Goal: Task Accomplishment & Management: Manage account settings

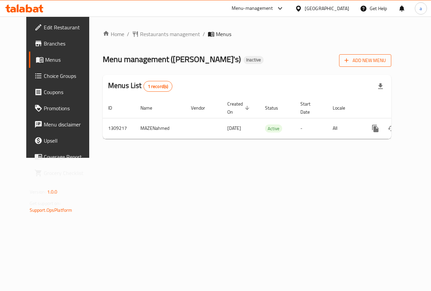
click at [380, 61] on span "Add New Menu" at bounding box center [365, 60] width 41 height 8
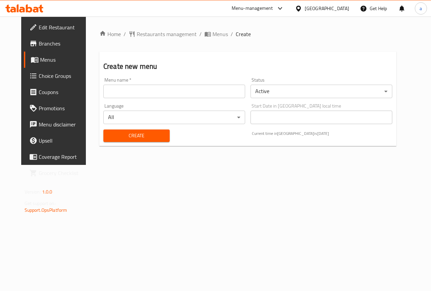
click at [189, 93] on input "text" at bounding box center [174, 91] width 142 height 13
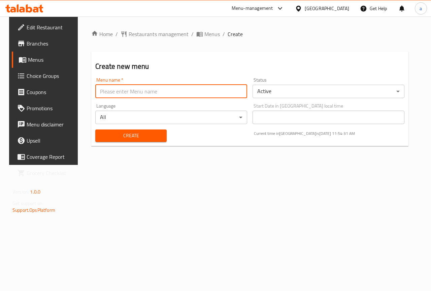
type input "anas 7516"
click at [126, 139] on span "Create" at bounding box center [131, 135] width 60 height 8
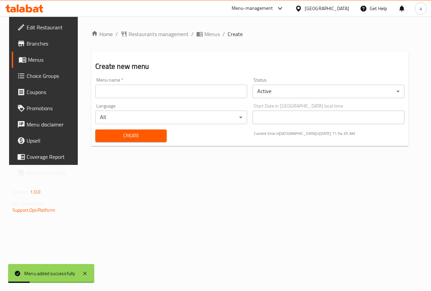
click at [44, 61] on span "Menus" at bounding box center [52, 60] width 48 height 8
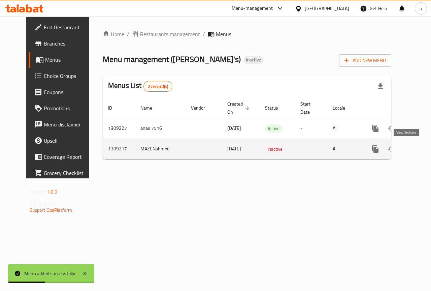
click at [420, 148] on icon "enhanced table" at bounding box center [424, 149] width 8 height 8
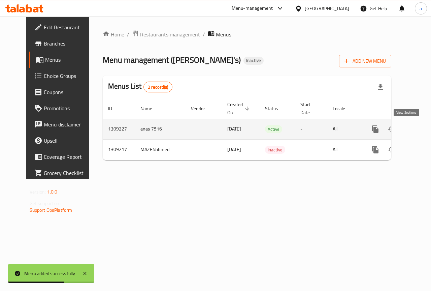
click at [416, 125] on link "enhanced table" at bounding box center [424, 129] width 16 height 16
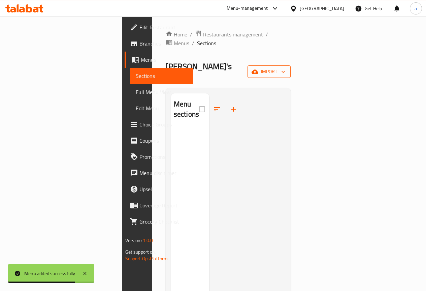
click at [286, 67] on span "import" at bounding box center [269, 71] width 32 height 8
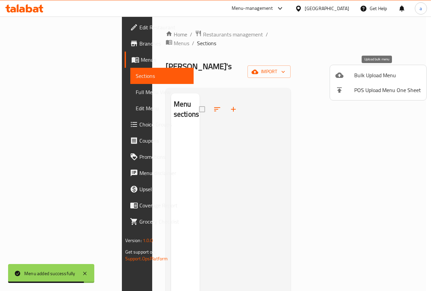
click at [381, 73] on span "Bulk Upload Menu" at bounding box center [388, 75] width 67 height 8
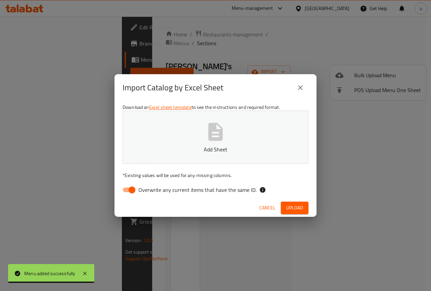
drag, startPoint x: 149, startPoint y: 197, endPoint x: 144, endPoint y: 188, distance: 10.3
click at [149, 196] on div "Download an Excel sheet template to see the instructions and required format. A…" at bounding box center [216, 150] width 202 height 98
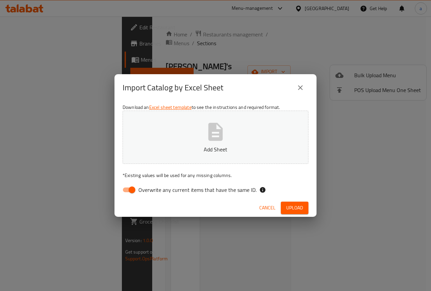
drag, startPoint x: 144, startPoint y: 188, endPoint x: 259, endPoint y: 153, distance: 119.3
click at [144, 188] on span "Overwrite any current items that have the same ID." at bounding box center [198, 190] width 118 height 8
click at [144, 188] on input "Overwrite any current items that have the same ID." at bounding box center [132, 189] width 38 height 13
checkbox input "false"
click at [302, 208] on span "Upload" at bounding box center [295, 208] width 17 height 8
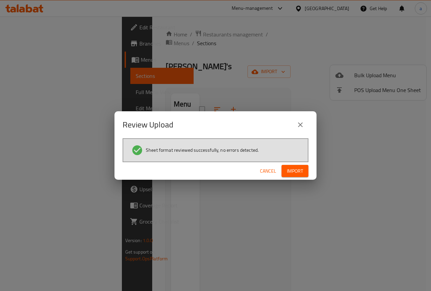
click at [309, 174] on div "Cancel Import" at bounding box center [216, 171] width 202 height 18
click at [306, 173] on button "Import" at bounding box center [295, 171] width 27 height 12
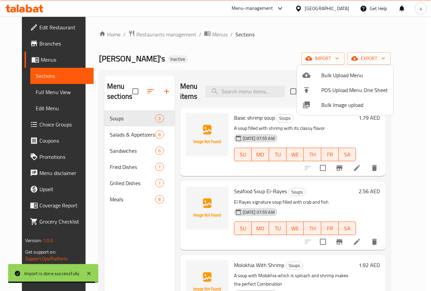
click at [141, 132] on div at bounding box center [215, 145] width 431 height 291
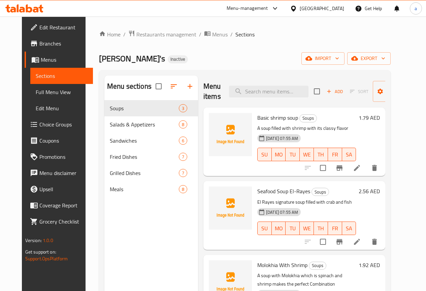
click at [257, 56] on div "Ollie's Inactive import export" at bounding box center [245, 58] width 292 height 12
click at [62, 90] on span "Full Menu View" at bounding box center [62, 92] width 52 height 8
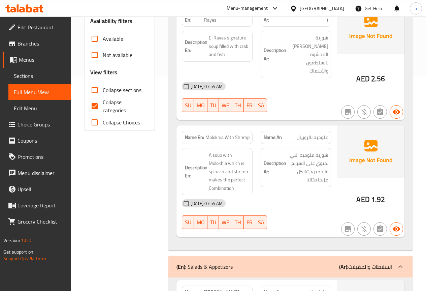
scroll to position [236, 0]
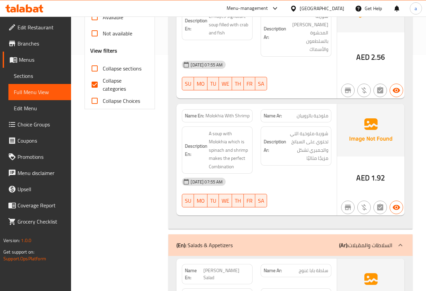
click at [99, 90] on input "Collapse categories" at bounding box center [95, 85] width 16 height 16
checkbox input "false"
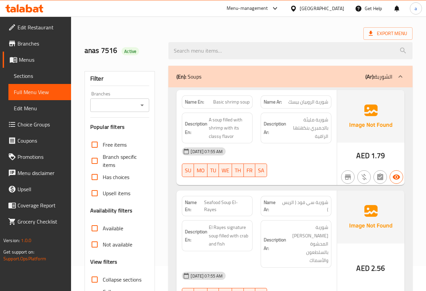
scroll to position [0, 0]
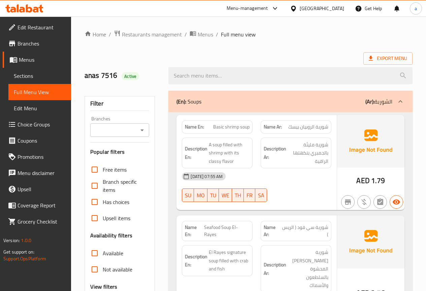
click at [19, 75] on span "Sections" at bounding box center [40, 76] width 52 height 8
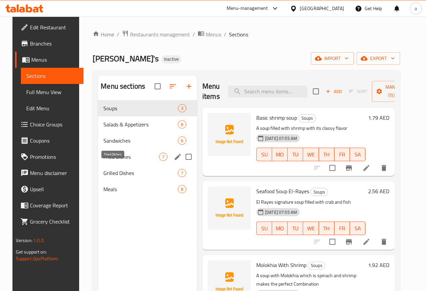
click at [122, 161] on span "Fried Dishes" at bounding box center [131, 157] width 56 height 8
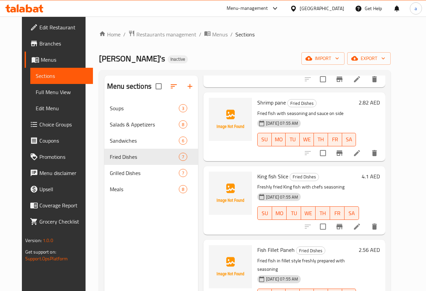
scroll to position [251, 0]
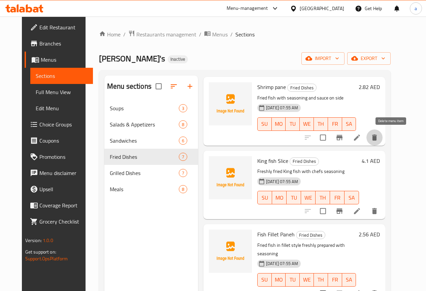
click at [383, 135] on button "delete" at bounding box center [375, 137] width 16 height 16
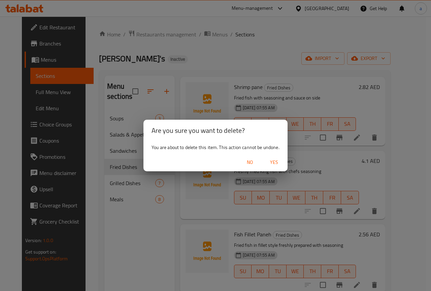
click at [272, 160] on span "Yes" at bounding box center [274, 162] width 16 height 8
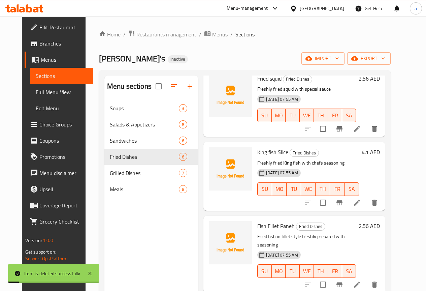
scroll to position [178, 0]
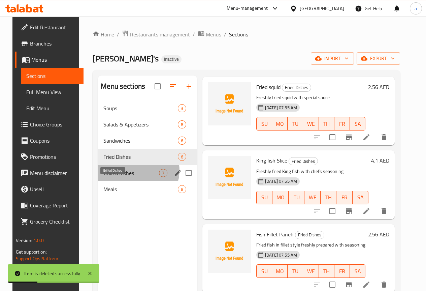
click at [127, 177] on span "Grilled Dishes" at bounding box center [131, 173] width 56 height 8
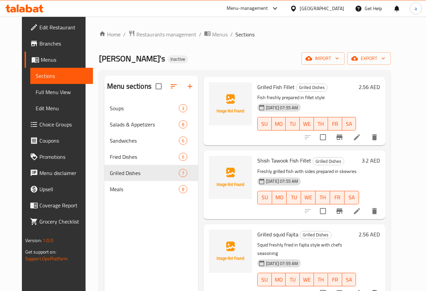
click at [51, 86] on link "Full Menu View" at bounding box center [61, 92] width 63 height 16
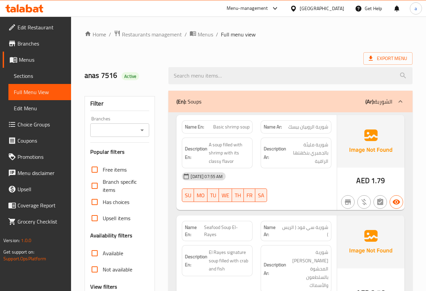
drag, startPoint x: 37, startPoint y: 76, endPoint x: 40, endPoint y: 72, distance: 4.6
click at [37, 76] on span "Sections" at bounding box center [40, 76] width 52 height 8
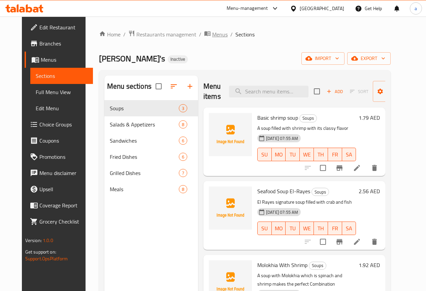
click at [212, 33] on span "Menus" at bounding box center [220, 34] width 16 height 8
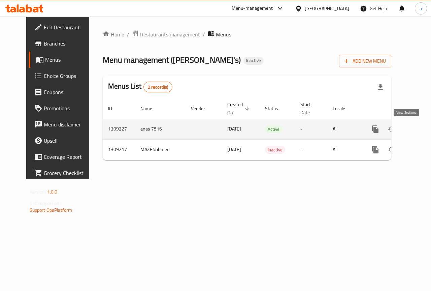
click at [421, 126] on icon "enhanced table" at bounding box center [424, 129] width 6 height 6
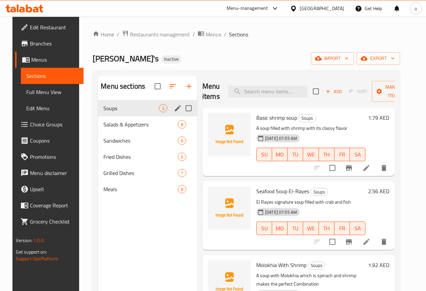
click at [120, 112] on span "Soups" at bounding box center [131, 108] width 56 height 8
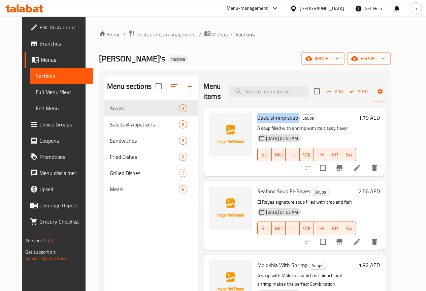
drag, startPoint x: 227, startPoint y: 118, endPoint x: 271, endPoint y: 118, distance: 44.5
click at [271, 118] on div "Basic shrimp soup Soups A soup filled with shrimp with its classy flavor 02-09-…" at bounding box center [307, 141] width 104 height 63
click at [360, 167] on icon at bounding box center [357, 168] width 6 height 6
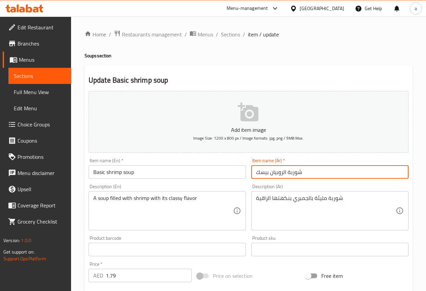
drag, startPoint x: 286, startPoint y: 174, endPoint x: 250, endPoint y: 174, distance: 36.1
click at [250, 174] on div "Item name (Ar)   * شوربة الروبيان بيسك Item name (Ar) *" at bounding box center [330, 168] width 163 height 26
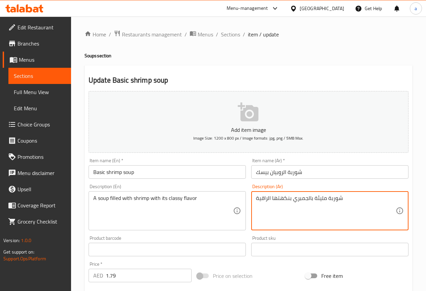
drag, startPoint x: 347, startPoint y: 196, endPoint x: 263, endPoint y: 204, distance: 84.7
click at [263, 204] on textarea "شوربة مليئة بالجمبري بنكهتها الراقية" at bounding box center [326, 211] width 140 height 32
click at [260, 201] on textarea "شوربة مليئة بالجمبري بنكهتها الراقية" at bounding box center [326, 211] width 140 height 32
drag, startPoint x: 281, startPoint y: 194, endPoint x: 334, endPoint y: 196, distance: 53.6
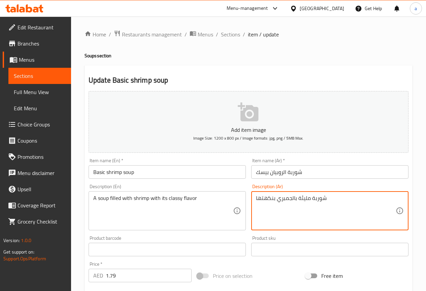
click at [334, 196] on textarea "شوربة مليئة بالجمبري بنكهتها" at bounding box center [326, 211] width 140 height 32
type textarea "شوربة مليئة بالجمبري بنكهتها كلاسي"
click at [335, 173] on input "شوربة الروبيان بيسك" at bounding box center [329, 171] width 157 height 13
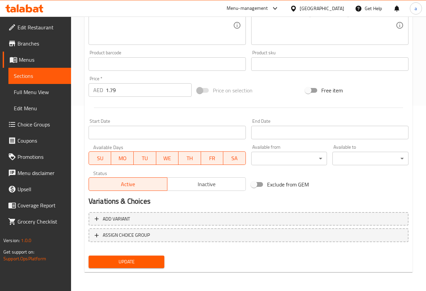
click at [123, 258] on span "Update" at bounding box center [126, 262] width 65 height 8
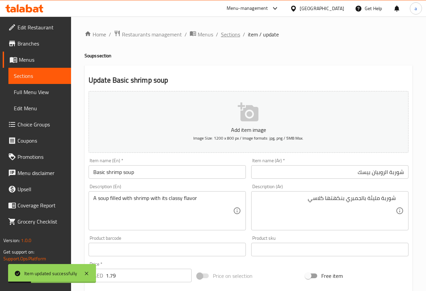
click at [237, 32] on span "Sections" at bounding box center [230, 34] width 19 height 8
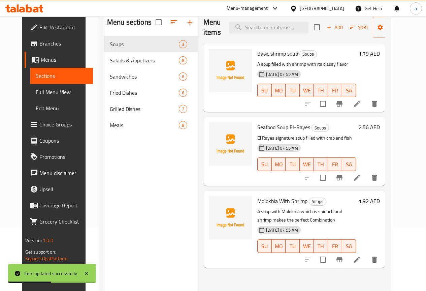
scroll to position [94, 0]
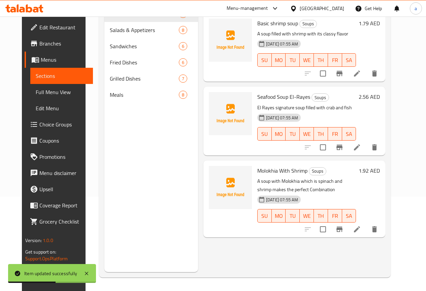
click at [361, 146] on icon at bounding box center [357, 147] width 8 height 8
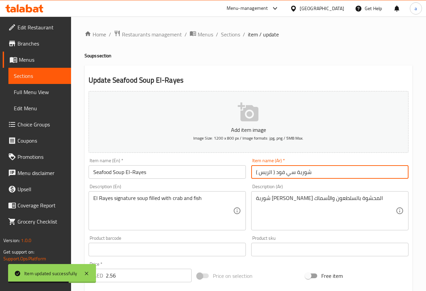
click at [319, 171] on input "شوربة سي فود ( الريس )" at bounding box center [329, 171] width 157 height 13
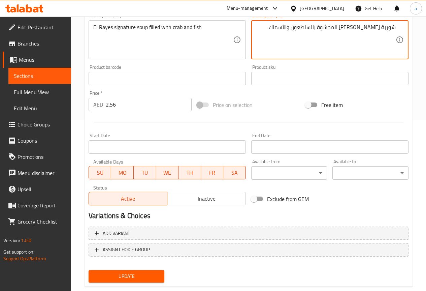
scroll to position [185, 0]
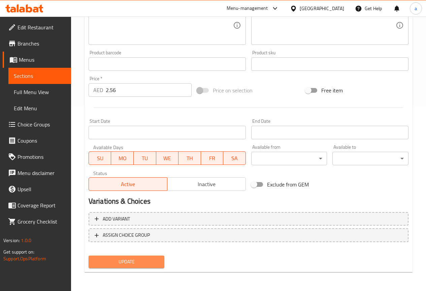
click at [149, 259] on span "Update" at bounding box center [126, 262] width 65 height 8
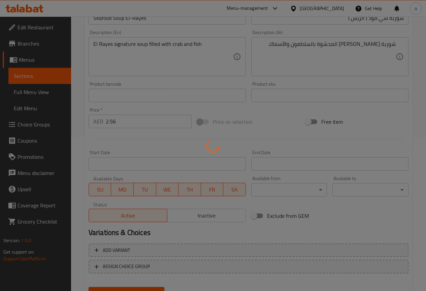
scroll to position [0, 0]
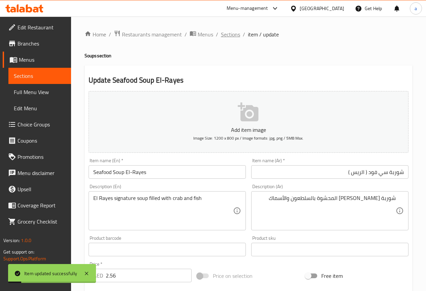
click at [233, 36] on span "Sections" at bounding box center [230, 34] width 19 height 8
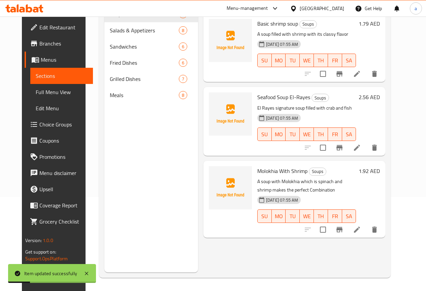
scroll to position [94, 0]
click at [361, 228] on icon at bounding box center [357, 229] width 8 height 8
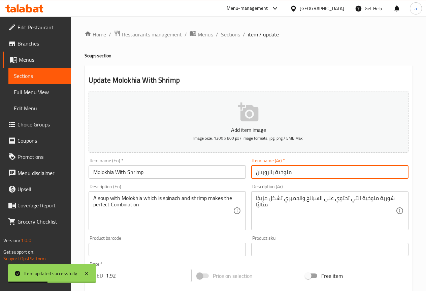
click at [329, 168] on input "ملوخية بالروبيان" at bounding box center [329, 171] width 157 height 13
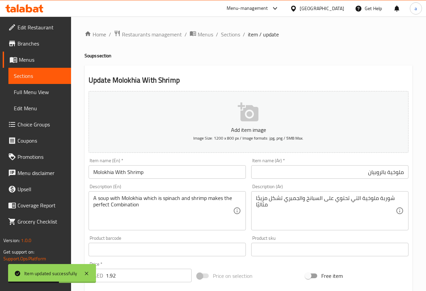
click at [396, 200] on div "شوربة ملوخية التي تحتوي على السبانخ والجمبري تشكل مزيجًا مثاليًا Description (A…" at bounding box center [329, 210] width 157 height 39
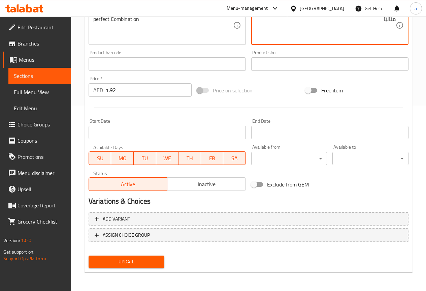
click at [144, 257] on button "Update" at bounding box center [127, 262] width 76 height 12
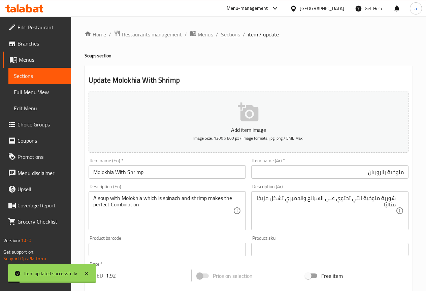
click at [223, 34] on span "Sections" at bounding box center [230, 34] width 19 height 8
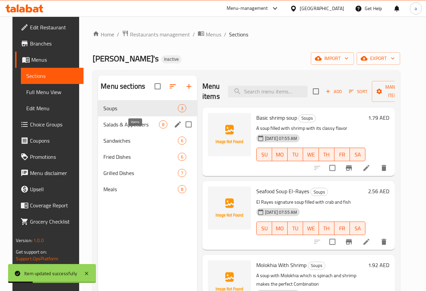
click at [159, 128] on span "8" at bounding box center [163, 124] width 8 height 6
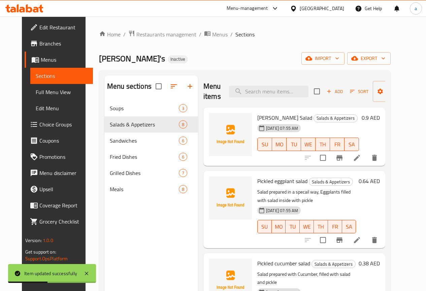
click at [361, 156] on icon at bounding box center [357, 158] width 8 height 8
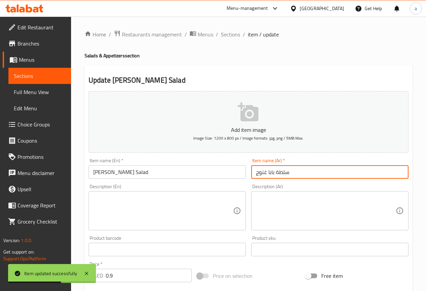
click at [324, 180] on div "Item name (Ar)   * سلطة بابا غنوج Item name (Ar) *" at bounding box center [330, 168] width 163 height 26
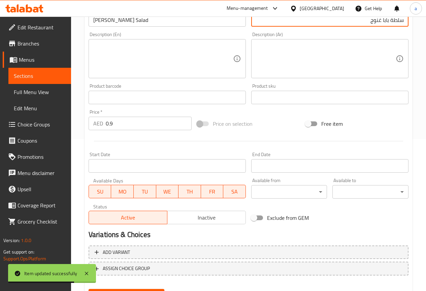
scroll to position [185, 0]
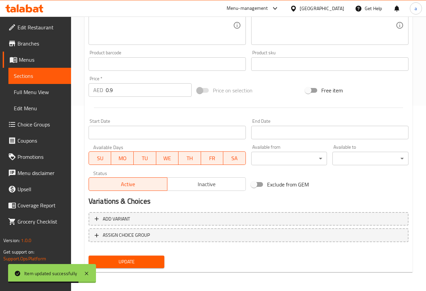
click at [136, 251] on div "Add variant ASSIGN CHOICE GROUP" at bounding box center [249, 231] width 326 height 44
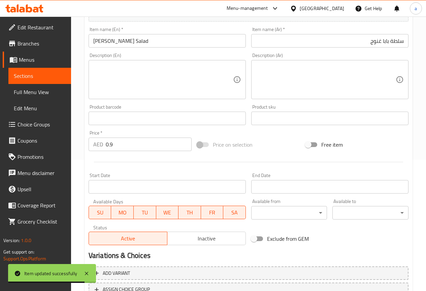
scroll to position [0, 0]
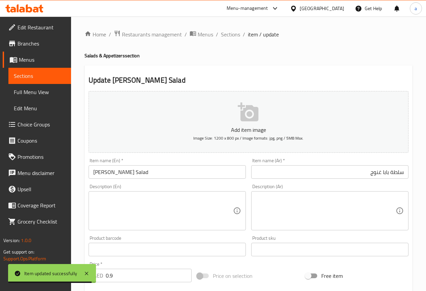
click at [228, 40] on div "Home / Restaurants management / Menus / Sections / item / update Salads & Appet…" at bounding box center [249, 246] width 328 height 433
click at [228, 38] on span "Sections" at bounding box center [230, 34] width 19 height 8
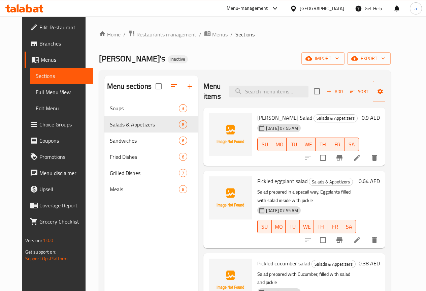
click at [367, 240] on li at bounding box center [357, 240] width 19 height 12
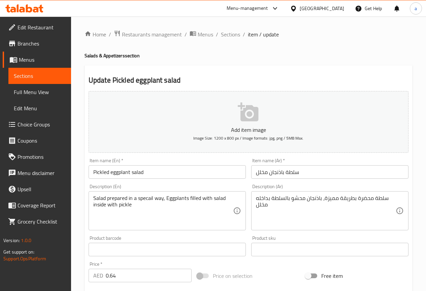
click at [333, 163] on div "Item name (Ar)   * سلطة باذنجان مخلل Item name (Ar) *" at bounding box center [329, 168] width 157 height 21
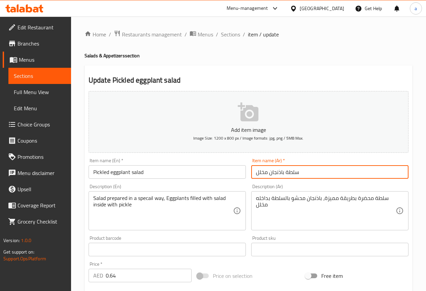
click at [339, 172] on input "سلطة باذنجان مخلل" at bounding box center [329, 171] width 157 height 13
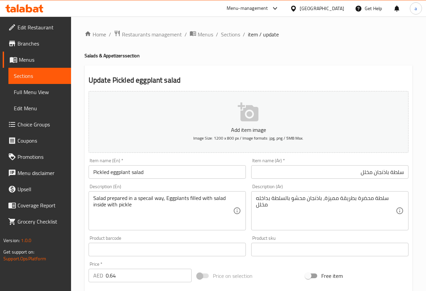
click at [396, 199] on div "سلطة محضرة بطريقة مميزة، باذنجان محشو بالسلطة بداخله مخلل Description (Ar)" at bounding box center [329, 210] width 157 height 39
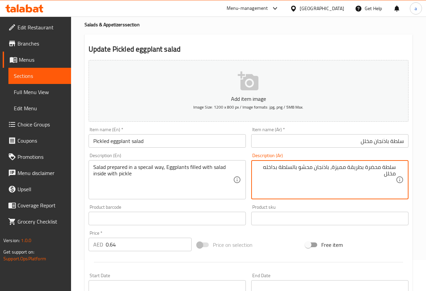
scroll to position [17, 0]
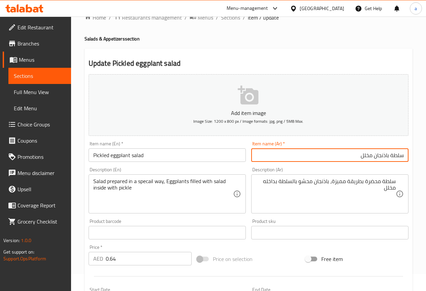
drag, startPoint x: 347, startPoint y: 151, endPoint x: 410, endPoint y: 148, distance: 62.4
click at [410, 148] on div "Item name (Ar)   * سلطة باذنجان مخلل Item name (Ar) *" at bounding box center [330, 152] width 163 height 26
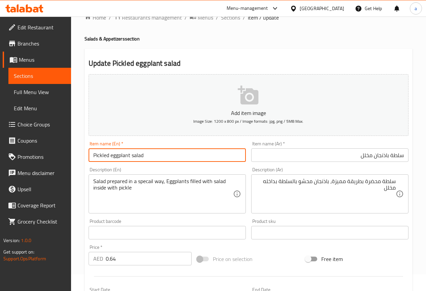
drag, startPoint x: 178, startPoint y: 153, endPoint x: 84, endPoint y: 160, distance: 94.0
click at [85, 160] on div "Update Pickled eggplant salad Add item image Image Size: 1200 x 800 px / Image …" at bounding box center [249, 245] width 328 height 392
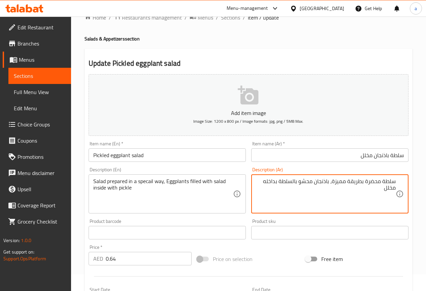
drag, startPoint x: 386, startPoint y: 187, endPoint x: 407, endPoint y: 178, distance: 23.1
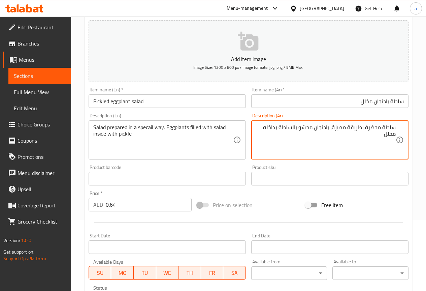
scroll to position [185, 0]
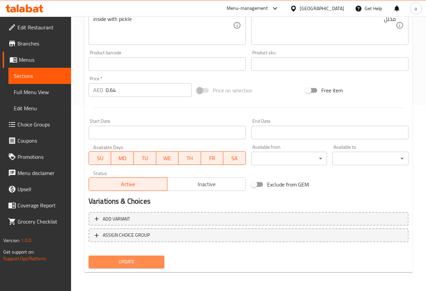
drag, startPoint x: 146, startPoint y: 258, endPoint x: 146, endPoint y: 251, distance: 6.4
click at [146, 258] on span "Update" at bounding box center [126, 262] width 65 height 8
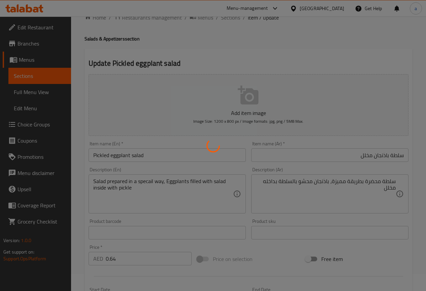
scroll to position [0, 0]
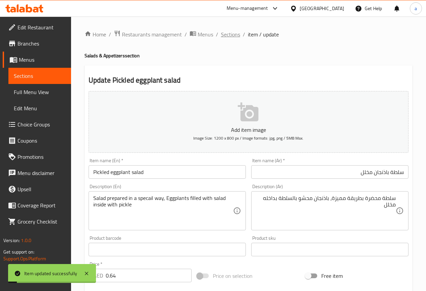
click at [235, 32] on span "Sections" at bounding box center [230, 34] width 19 height 8
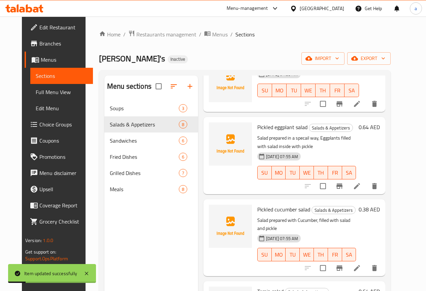
scroll to position [101, 0]
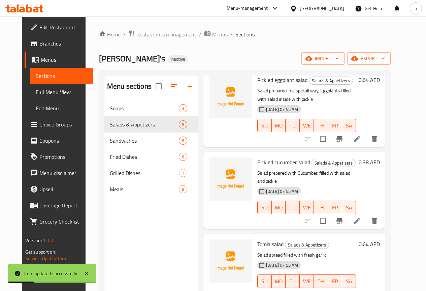
click at [361, 217] on icon at bounding box center [357, 221] width 8 height 8
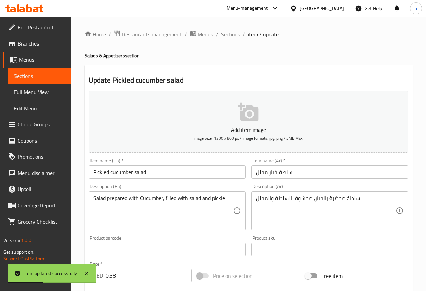
click at [340, 173] on input "سلطة خيار مخلل" at bounding box center [329, 171] width 157 height 13
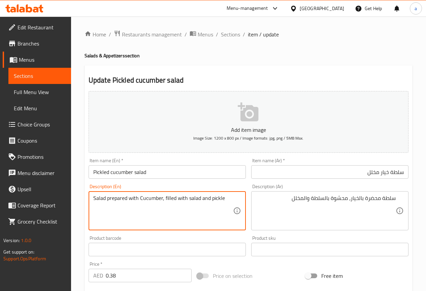
drag, startPoint x: 121, startPoint y: 198, endPoint x: 235, endPoint y: 199, distance: 113.9
click at [236, 200] on div "Salad prepared with Cucumber, filled with salad and pickle Description (En)" at bounding box center [167, 210] width 157 height 39
drag, startPoint x: 285, startPoint y: 202, endPoint x: 267, endPoint y: 202, distance: 17.9
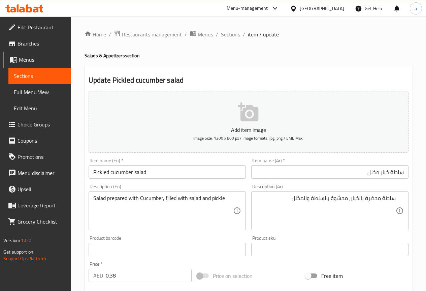
drag, startPoint x: 91, startPoint y: 194, endPoint x: 203, endPoint y: 201, distance: 112.5
click at [203, 201] on div "Salad prepared with Cucumber, filled with salad and pickle Description (En)" at bounding box center [167, 210] width 157 height 39
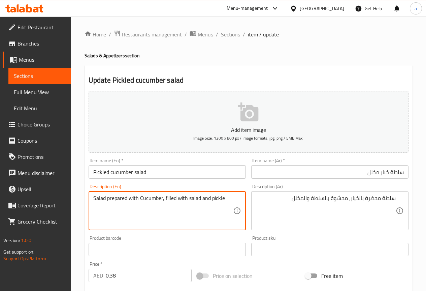
click at [97, 206] on textarea "Salad prepared with Cucumber, filled with salad and pickle" at bounding box center [163, 211] width 140 height 32
drag, startPoint x: 93, startPoint y: 201, endPoint x: 239, endPoint y: 198, distance: 146.3
click at [239, 198] on div "Salad prepared with Cucumber, filled with salad and pickle Description (En)" at bounding box center [167, 210] width 157 height 39
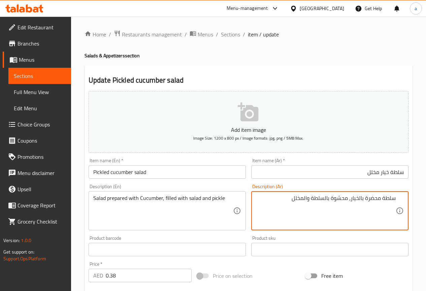
drag, startPoint x: 313, startPoint y: 192, endPoint x: 407, endPoint y: 195, distance: 93.4
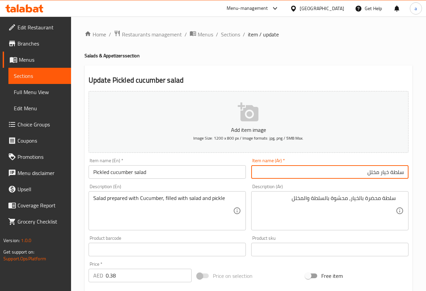
drag, startPoint x: 367, startPoint y: 177, endPoint x: 411, endPoint y: 169, distance: 44.8
click at [411, 169] on div "Item name (Ar)   * سلطة خيار مخلل Item name (Ar) *" at bounding box center [330, 168] width 163 height 26
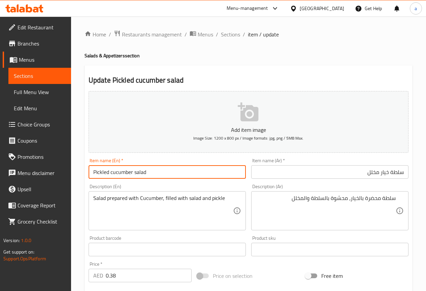
drag, startPoint x: 185, startPoint y: 169, endPoint x: 93, endPoint y: 179, distance: 92.2
click at [94, 178] on input "Pickled cucumber salad" at bounding box center [167, 171] width 157 height 13
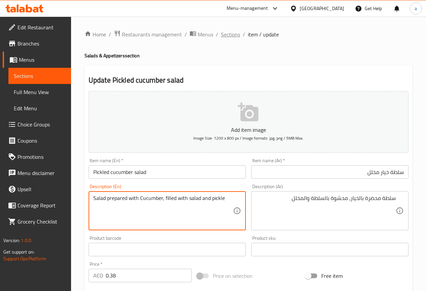
click at [230, 34] on span "Sections" at bounding box center [230, 34] width 19 height 8
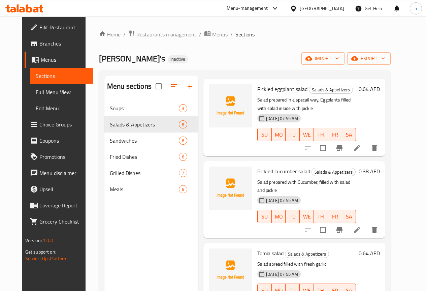
scroll to position [135, 0]
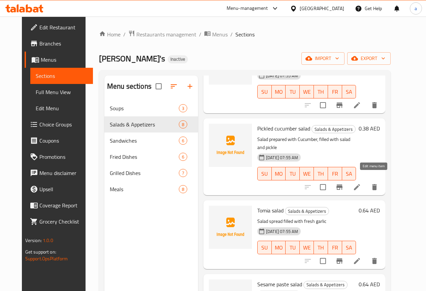
click at [361, 183] on icon at bounding box center [357, 187] width 8 height 8
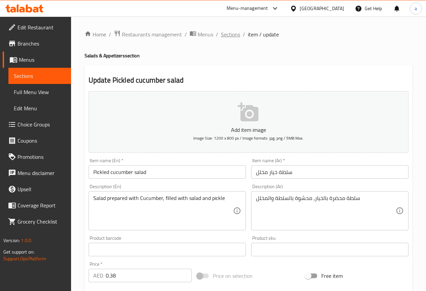
click at [231, 30] on span "Sections" at bounding box center [230, 34] width 19 height 8
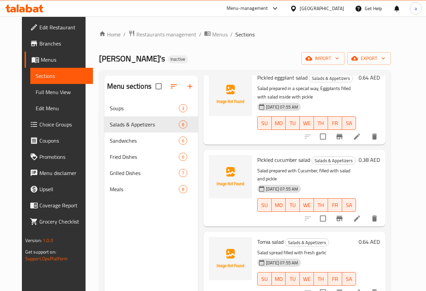
scroll to position [101, 0]
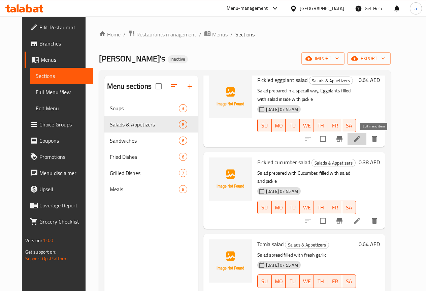
click at [361, 136] on icon at bounding box center [357, 139] width 8 height 8
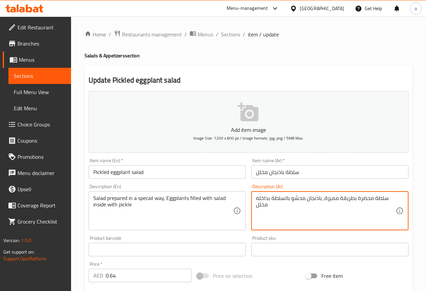
drag, startPoint x: 383, startPoint y: 197, endPoint x: 321, endPoint y: 193, distance: 61.8
click at [324, 195] on textarea "سلطة محضرة بطريقة مميزة، باذنجان محشو بالسلطة بداخله مخلل" at bounding box center [326, 211] width 140 height 32
drag, startPoint x: 271, startPoint y: 202, endPoint x: 236, endPoint y: 202, distance: 35.1
click at [236, 202] on div "Add item image Image Size: 1200 x 800 px / Image formats: jpg, png / 5MB Max. I…" at bounding box center [249, 233] width 326 height 291
click at [252, 210] on div "سلطة محضرة بطريقة مميزة، باذنجان محشو بالسلطة بداخله مخلل Description (Ar)" at bounding box center [329, 210] width 157 height 39
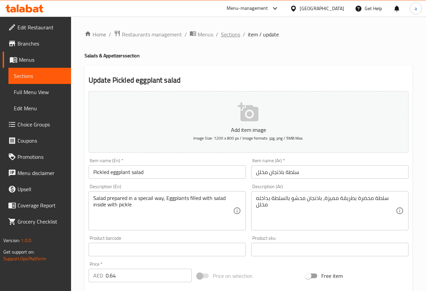
click at [239, 34] on span "Sections" at bounding box center [230, 34] width 19 height 8
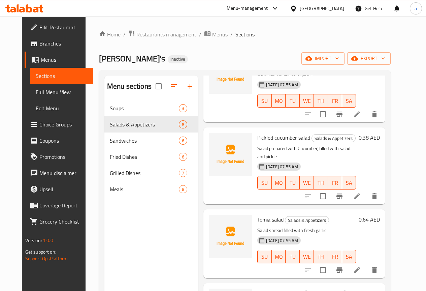
scroll to position [169, 0]
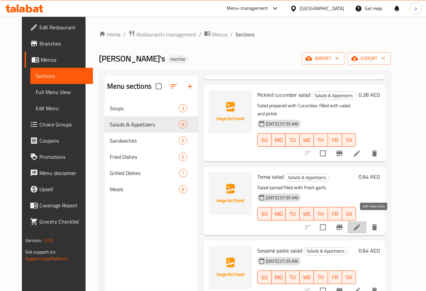
click at [360, 224] on icon at bounding box center [357, 227] width 6 height 6
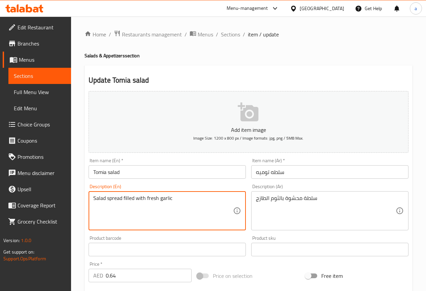
drag, startPoint x: 178, startPoint y: 196, endPoint x: 99, endPoint y: 188, distance: 79.3
click at [230, 33] on span "Sections" at bounding box center [230, 34] width 19 height 8
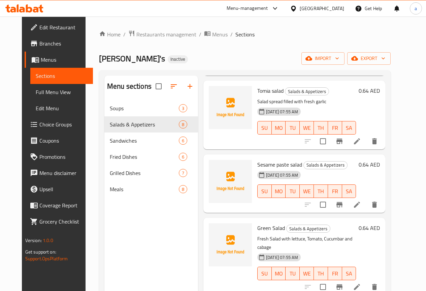
scroll to position [270, 0]
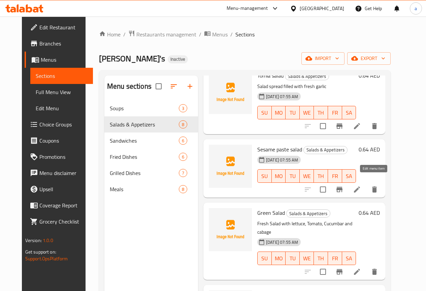
click at [361, 185] on icon at bounding box center [357, 189] width 8 height 8
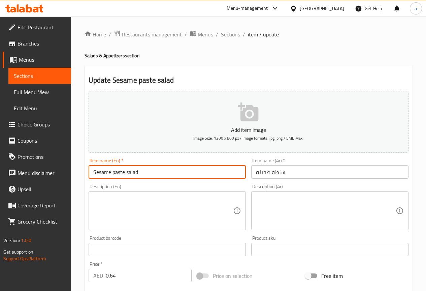
drag, startPoint x: 93, startPoint y: 173, endPoint x: 122, endPoint y: 171, distance: 28.7
click at [122, 171] on input "Sesame paste salad" at bounding box center [167, 171] width 157 height 13
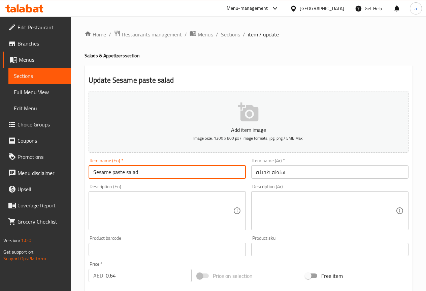
click at [108, 173] on input "Sesame paste salad" at bounding box center [167, 171] width 157 height 13
drag, startPoint x: 124, startPoint y: 171, endPoint x: 66, endPoint y: 175, distance: 58.8
click at [66, 175] on div "Edit Restaurant Branches Menus Sections Full Menu View Edit Menu Choice Groups …" at bounding box center [213, 247] width 426 height 460
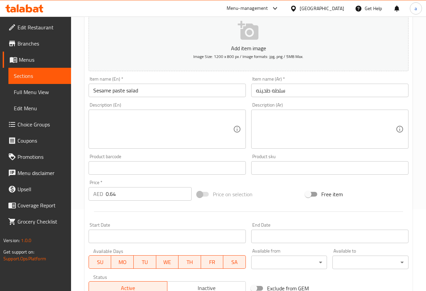
scroll to position [185, 0]
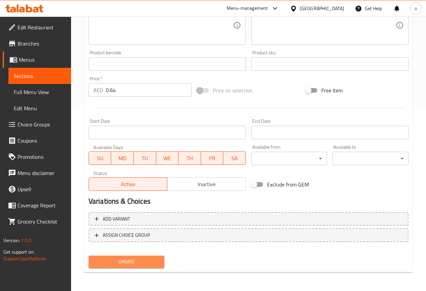
click at [145, 257] on button "Update" at bounding box center [127, 262] width 76 height 12
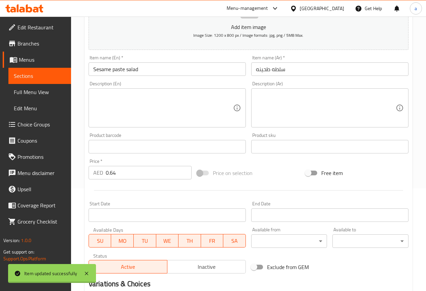
scroll to position [0, 0]
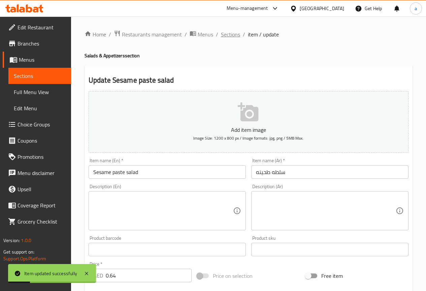
click at [224, 31] on span "Sections" at bounding box center [230, 34] width 19 height 8
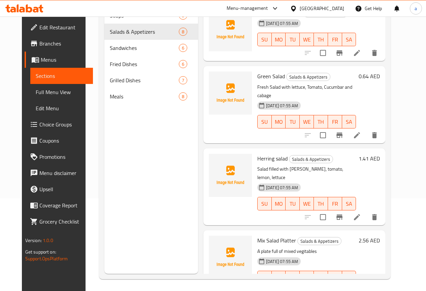
scroll to position [94, 0]
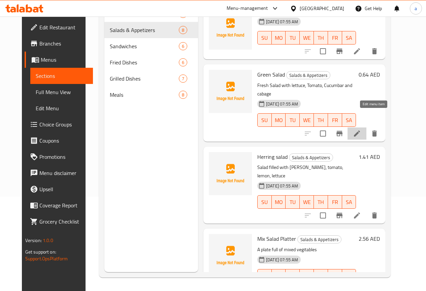
click at [361, 129] on icon at bounding box center [357, 133] width 8 height 8
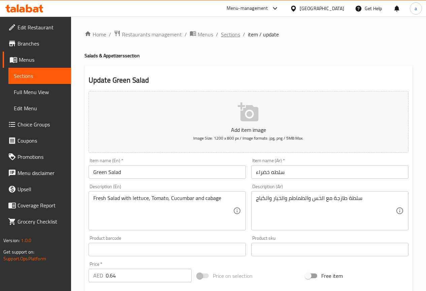
click at [232, 34] on span "Sections" at bounding box center [230, 34] width 19 height 8
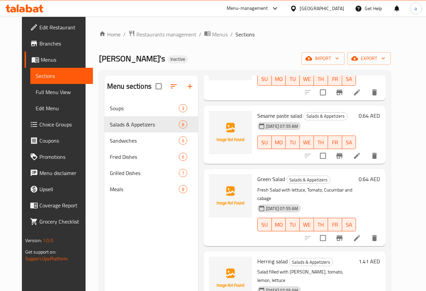
scroll to position [313, 0]
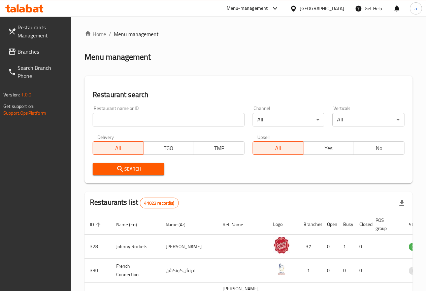
click at [26, 8] on icon at bounding box center [29, 8] width 6 height 8
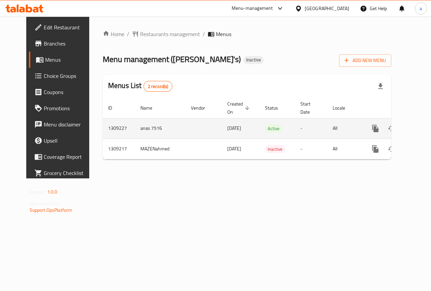
click at [420, 128] on icon "enhanced table" at bounding box center [424, 128] width 8 height 8
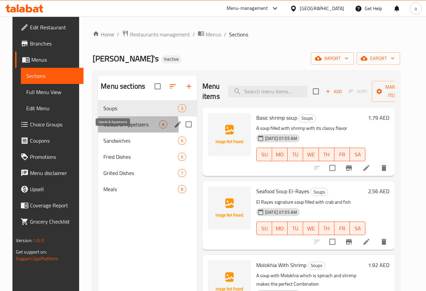
click at [119, 128] on span "Salads & Appetizers" at bounding box center [131, 124] width 56 height 8
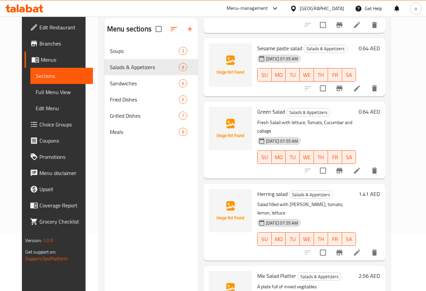
scroll to position [94, 0]
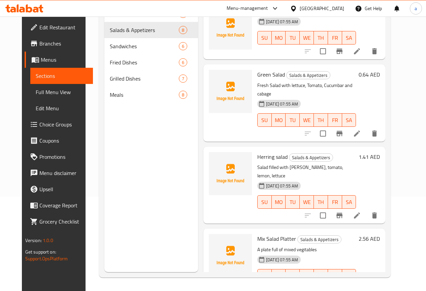
click at [367, 283] on li at bounding box center [357, 289] width 19 height 12
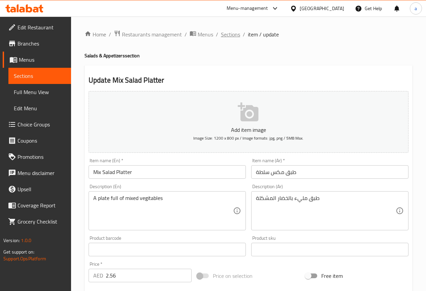
click at [226, 30] on span "Sections" at bounding box center [230, 34] width 19 height 8
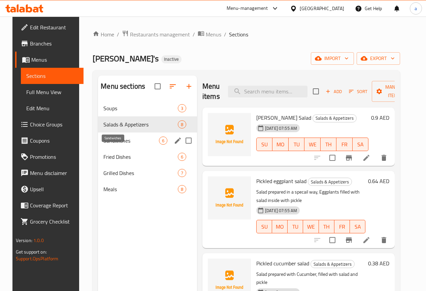
click at [125, 145] on span "Sandwiches" at bounding box center [131, 141] width 56 height 8
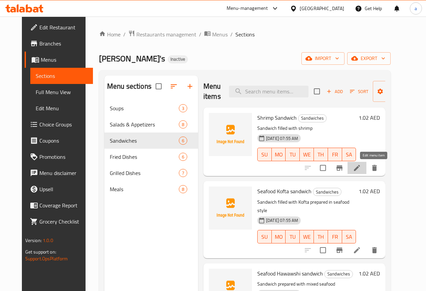
click at [361, 165] on icon at bounding box center [357, 168] width 8 height 8
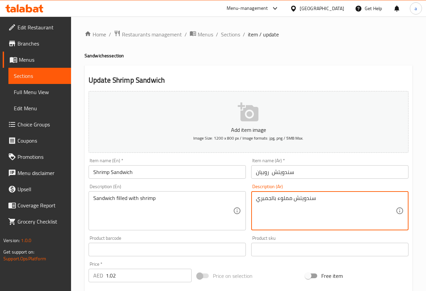
click at [267, 196] on textarea "سندويتش مملوء بالجمبري" at bounding box center [326, 211] width 140 height 32
click at [261, 170] on input "سندويتش روبيان" at bounding box center [329, 171] width 157 height 13
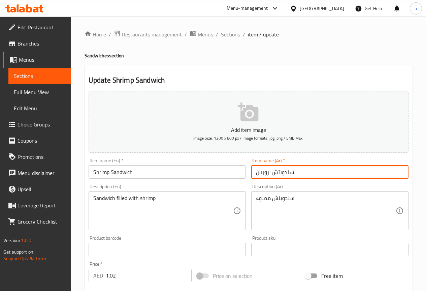
click at [261, 170] on input "سندويتش روبيان" at bounding box center [329, 171] width 157 height 13
click at [254, 198] on div "سندويتش مملوء Description (Ar)" at bounding box center [329, 210] width 157 height 39
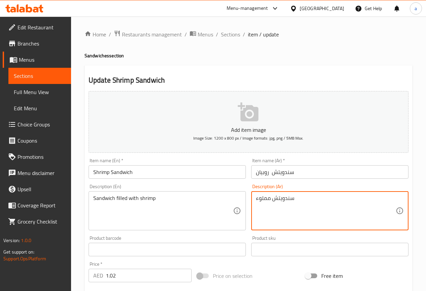
click at [256, 199] on textarea "سندويتش مملوء" at bounding box center [326, 211] width 140 height 32
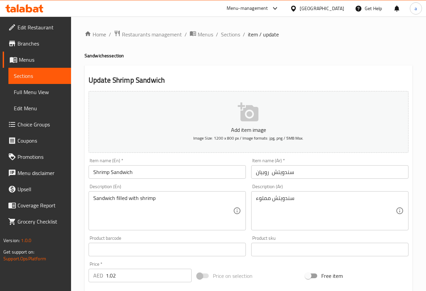
click at [312, 194] on div "سندويتش مملوء Description (Ar)" at bounding box center [329, 210] width 157 height 39
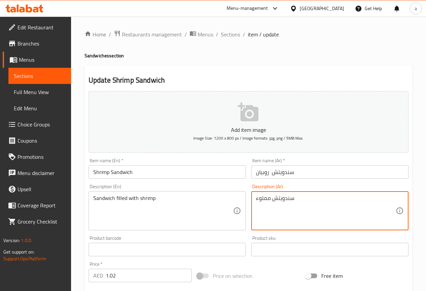
click at [316, 198] on textarea "سندويتش مملوء" at bounding box center [326, 211] width 140 height 32
paste textarea "روبيان"
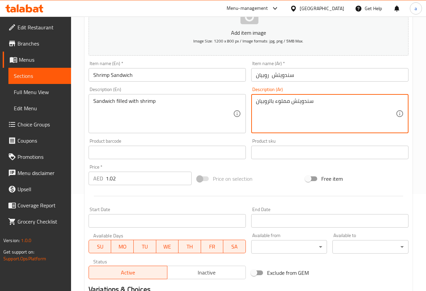
scroll to position [185, 0]
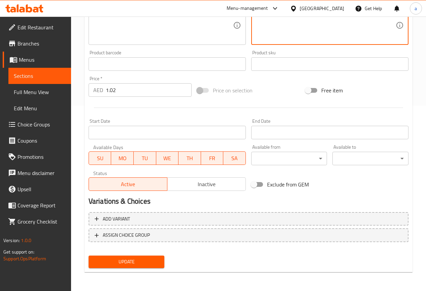
type textarea "سندويتش مملوء بالروبيان"
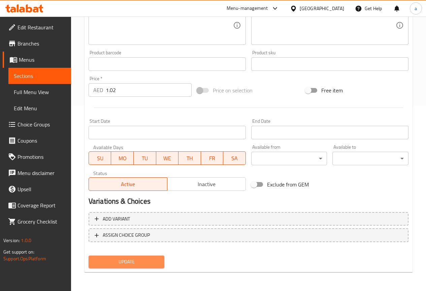
drag, startPoint x: 153, startPoint y: 259, endPoint x: 159, endPoint y: 247, distance: 13.6
click at [152, 259] on span "Update" at bounding box center [126, 262] width 65 height 8
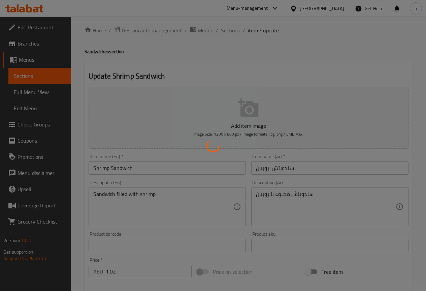
scroll to position [0, 0]
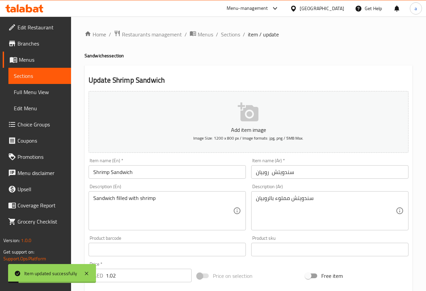
click at [228, 39] on div "Home / Restaurants management / Menus / Sections / item / update Sandwiches sec…" at bounding box center [249, 246] width 328 height 433
click at [228, 38] on span "Sections" at bounding box center [230, 34] width 19 height 8
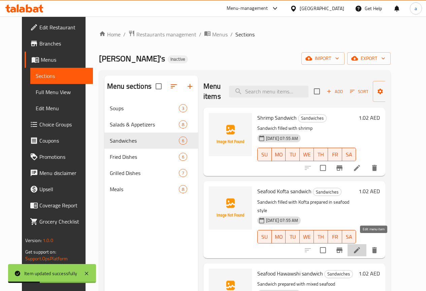
click at [361, 246] on icon at bounding box center [357, 250] width 8 height 8
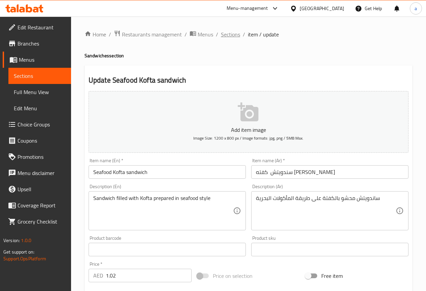
click at [235, 31] on span "Sections" at bounding box center [230, 34] width 19 height 8
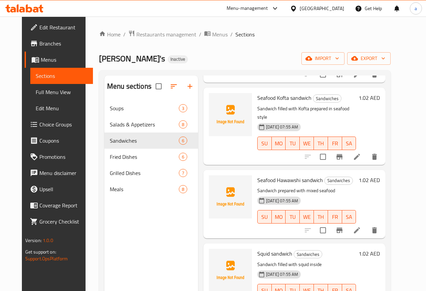
scroll to position [101, 0]
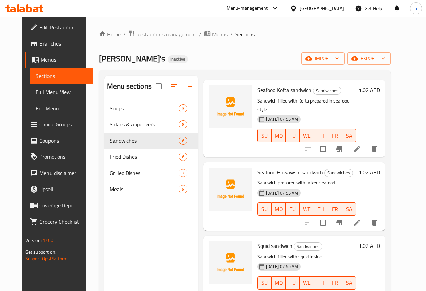
click at [361, 218] on icon at bounding box center [357, 222] width 8 height 8
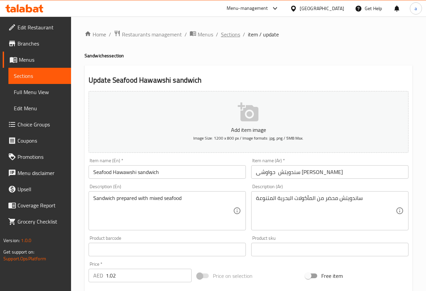
click at [232, 32] on span "Sections" at bounding box center [230, 34] width 19 height 8
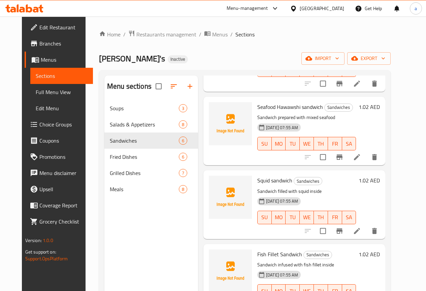
scroll to position [168, 0]
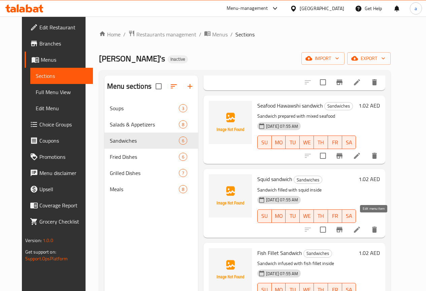
click at [361, 226] on icon at bounding box center [357, 230] width 8 height 8
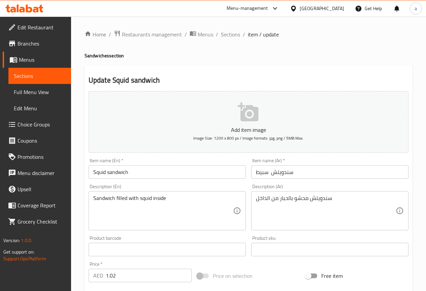
click at [264, 174] on input "سندويتش سبيط" at bounding box center [329, 171] width 157 height 13
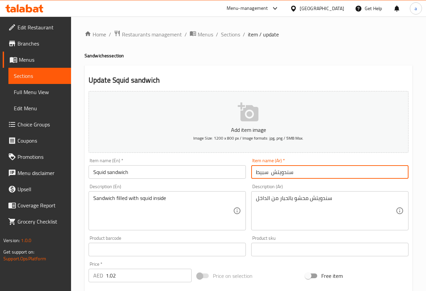
click at [264, 174] on input "سندويتش سبيط" at bounding box center [329, 171] width 157 height 13
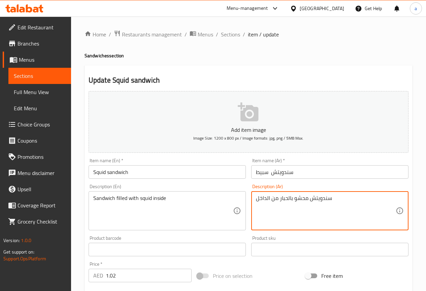
click at [285, 199] on textarea "سندويتش محشو بالحبار من الداخل" at bounding box center [326, 211] width 140 height 32
paste textarea "سبيط"
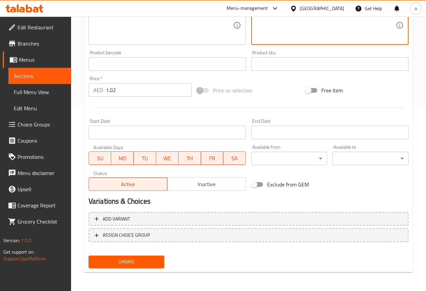
type textarea "سندويتش محشو بالسبيط من الداخل"
click at [147, 257] on button "Update" at bounding box center [127, 262] width 76 height 12
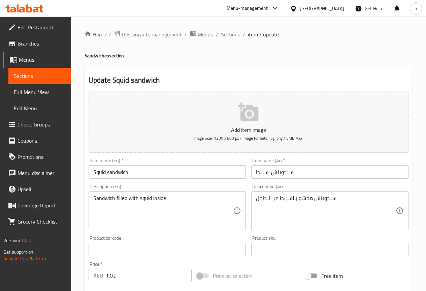
click at [235, 37] on span "Sections" at bounding box center [230, 34] width 19 height 8
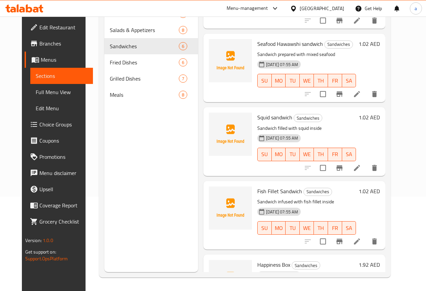
scroll to position [168, 0]
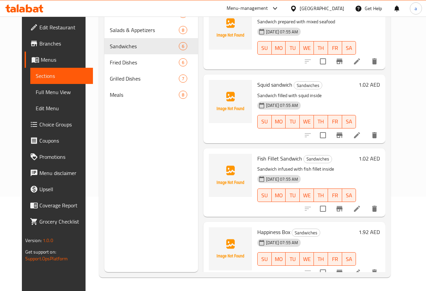
click at [360, 206] on icon at bounding box center [357, 209] width 6 height 6
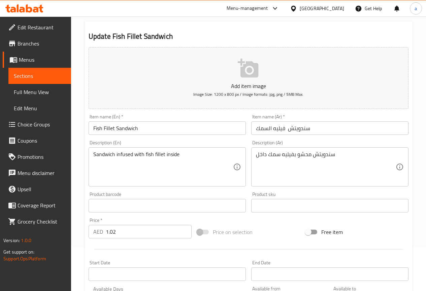
scroll to position [34, 0]
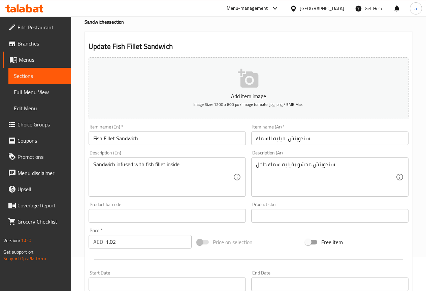
click at [347, 146] on div "Item name (Ar)   * سندويتش فيليه السمك Item name (Ar) *" at bounding box center [330, 135] width 163 height 26
click at [346, 140] on input "سندويتش فيليه السمك" at bounding box center [329, 137] width 157 height 13
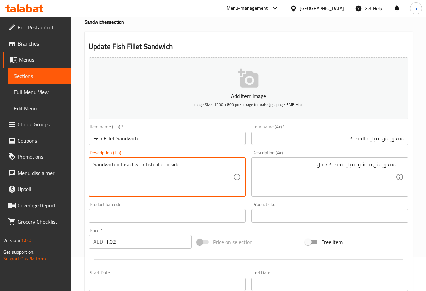
drag, startPoint x: 103, startPoint y: 164, endPoint x: 165, endPoint y: 162, distance: 62.0
click at [168, 162] on textarea "Sandwich infused with fish fillet inside" at bounding box center [163, 177] width 140 height 32
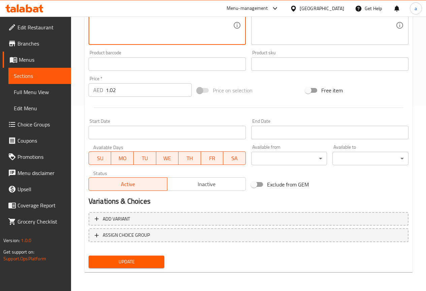
scroll to position [0, 0]
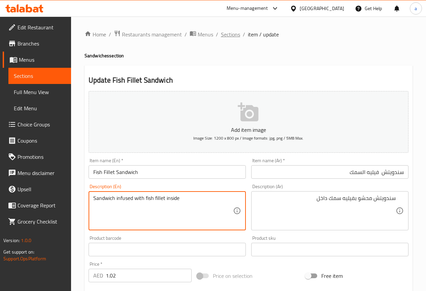
click at [239, 38] on span "Sections" at bounding box center [230, 34] width 19 height 8
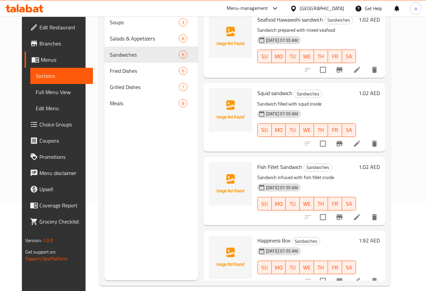
scroll to position [94, 0]
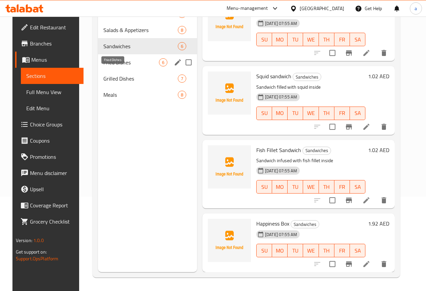
click at [128, 66] on span "Fried Dishes" at bounding box center [131, 62] width 56 height 8
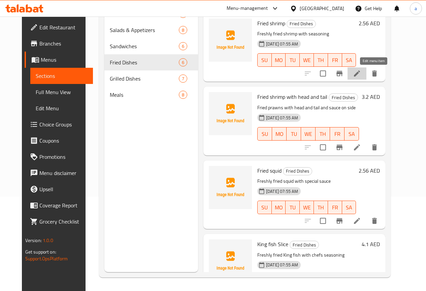
click at [360, 74] on icon at bounding box center [357, 73] width 6 height 6
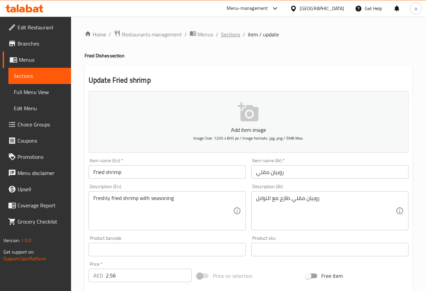
click at [238, 30] on span "Sections" at bounding box center [230, 34] width 19 height 8
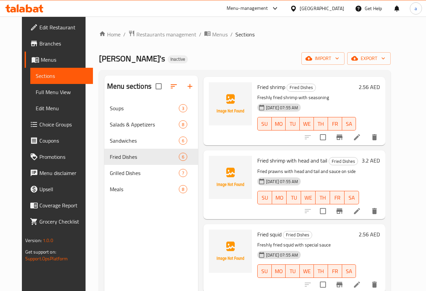
scroll to position [67, 0]
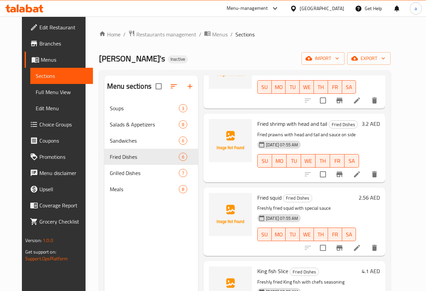
click at [367, 175] on li at bounding box center [357, 174] width 19 height 12
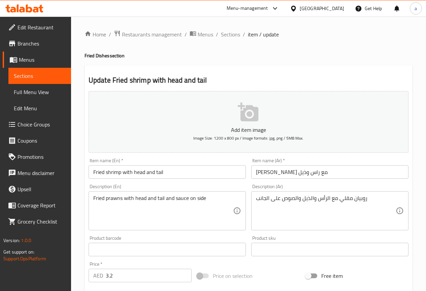
click at [334, 176] on input "[PERSON_NAME] مع راس وذيل" at bounding box center [329, 171] width 157 height 13
click at [233, 35] on span "Sections" at bounding box center [230, 34] width 19 height 8
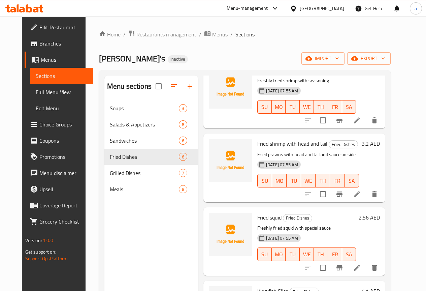
scroll to position [67, 0]
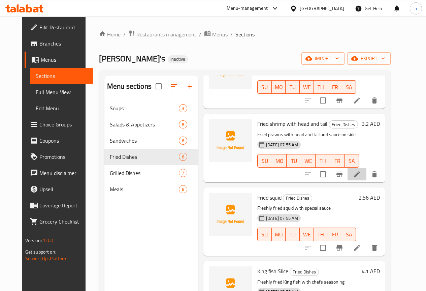
click at [367, 174] on li at bounding box center [357, 174] width 19 height 12
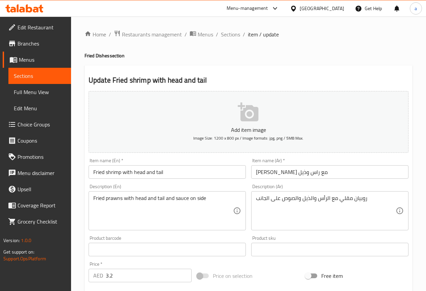
click at [321, 169] on input "[PERSON_NAME] مع راس وذيل" at bounding box center [329, 171] width 157 height 13
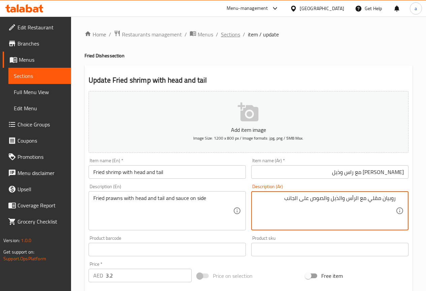
click at [220, 33] on ol "Home / Restaurants management / Menus / Sections / item / update" at bounding box center [249, 34] width 328 height 9
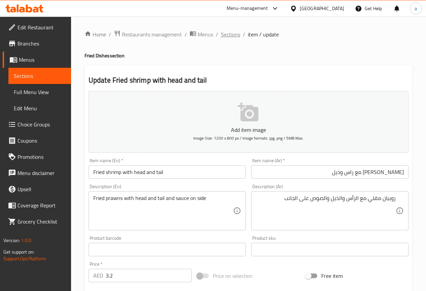
click at [221, 33] on span "Sections" at bounding box center [230, 34] width 19 height 8
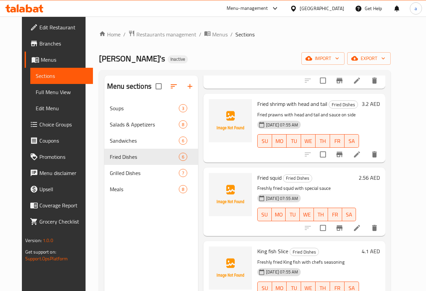
scroll to position [101, 0]
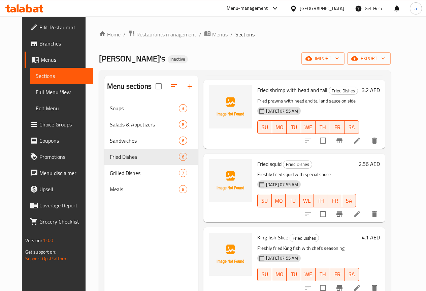
click at [367, 210] on li at bounding box center [357, 214] width 19 height 12
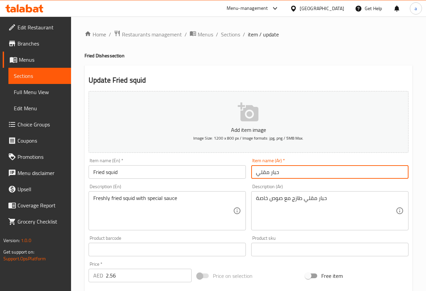
click at [288, 168] on input "حبار مقلي" at bounding box center [329, 171] width 157 height 13
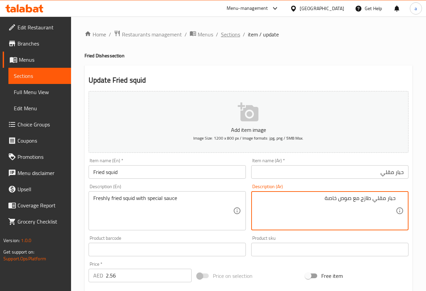
click at [231, 34] on span "Sections" at bounding box center [230, 34] width 19 height 8
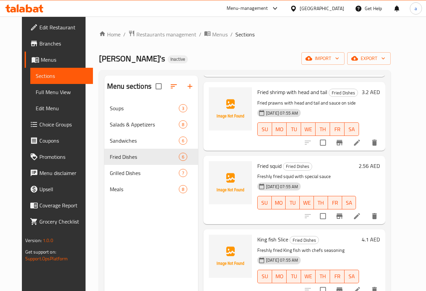
scroll to position [101, 0]
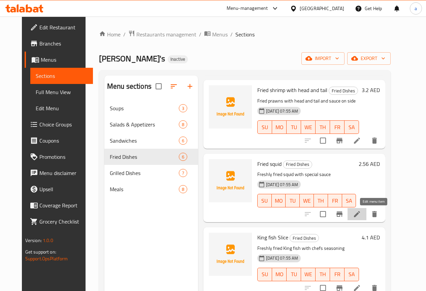
click at [361, 211] on icon at bounding box center [357, 214] width 8 height 8
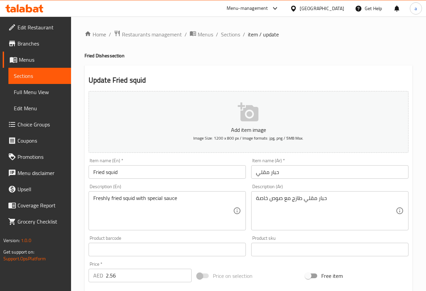
click at [308, 172] on input "حبار مقلي" at bounding box center [329, 171] width 157 height 13
click at [231, 35] on span "Sections" at bounding box center [230, 34] width 19 height 8
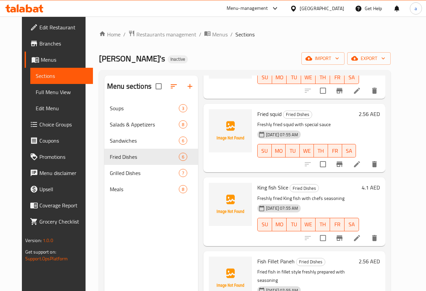
scroll to position [135, 0]
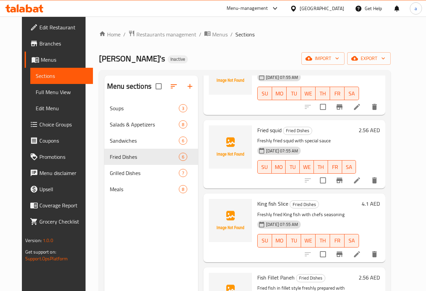
click at [362, 221] on div "[DATE] 07:55 AM SU MO TU WE TH FR SA" at bounding box center [308, 236] width 107 height 36
click at [360, 181] on icon at bounding box center [357, 180] width 6 height 6
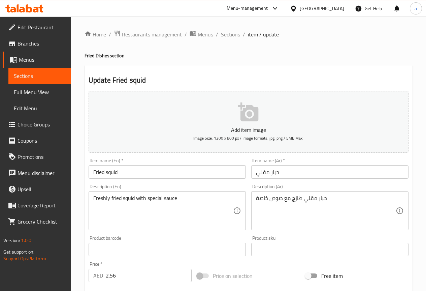
click at [222, 38] on span "Sections" at bounding box center [230, 34] width 19 height 8
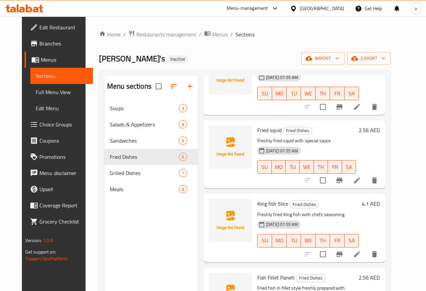
scroll to position [169, 0]
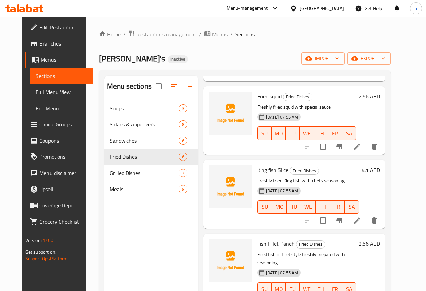
click at [367, 222] on li at bounding box center [357, 220] width 19 height 12
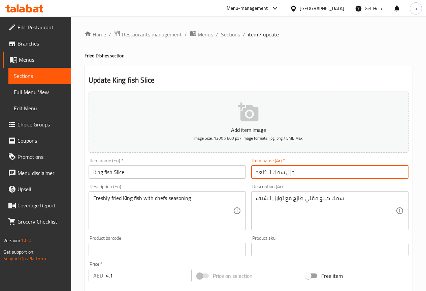
click at [308, 174] on input "جزل سمك الكنعد" at bounding box center [329, 171] width 157 height 13
drag, startPoint x: 363, startPoint y: 173, endPoint x: 408, endPoint y: 171, distance: 45.2
click at [408, 171] on input "جزل سمك الكنعد" at bounding box center [329, 171] width 157 height 13
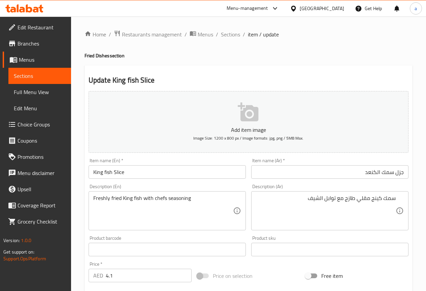
click at [362, 193] on div "سمك كينج مقلي طازج مع توابل الشيف Description (Ar)" at bounding box center [329, 210] width 157 height 39
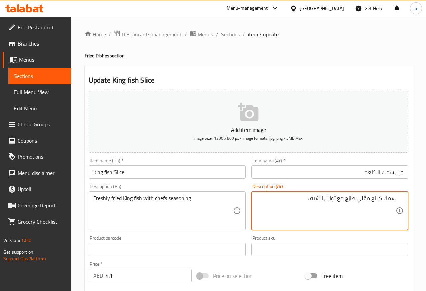
drag, startPoint x: 359, startPoint y: 200, endPoint x: 383, endPoint y: 200, distance: 24.3
click at [383, 200] on textarea "سمك كينج مقلي طازج مع توابل الشيف" at bounding box center [326, 211] width 140 height 32
paste textarea "جزل سمك الكنعد"
click at [388, 198] on textarea "سمكجزل سمك الكنعد طازج مع توابل الشيف" at bounding box center [326, 211] width 140 height 32
click at [384, 197] on textarea "سمكجزل سمك الكنعد طازج مع توابل الشيف" at bounding box center [326, 211] width 140 height 32
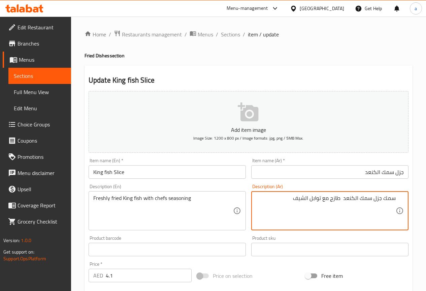
click at [364, 197] on textarea "سمك جزل سمك الكنعد طازج مع توابل الشيف" at bounding box center [326, 211] width 140 height 32
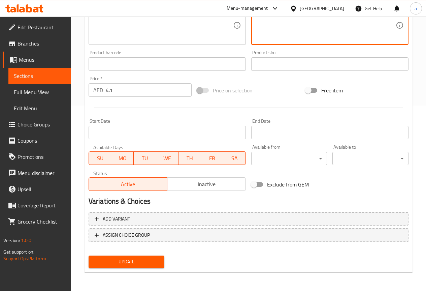
type textarea "سمك جزل الكنعد طازج مع توابل الشيف"
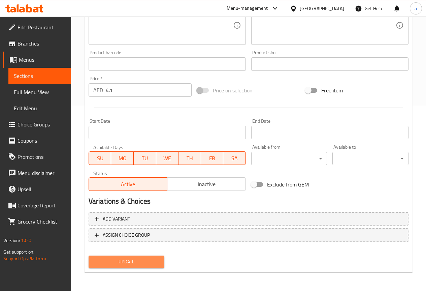
click at [152, 260] on span "Update" at bounding box center [126, 262] width 65 height 8
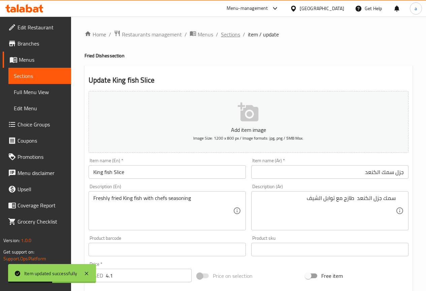
click at [236, 35] on span "Sections" at bounding box center [230, 34] width 19 height 8
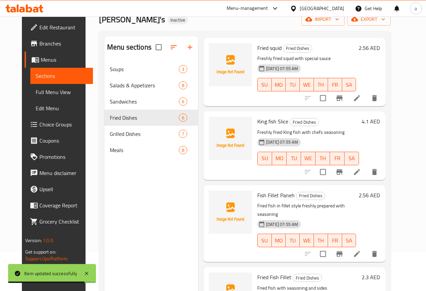
scroll to position [94, 0]
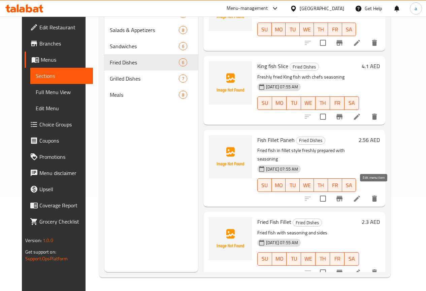
click at [361, 194] on icon at bounding box center [357, 198] width 8 height 8
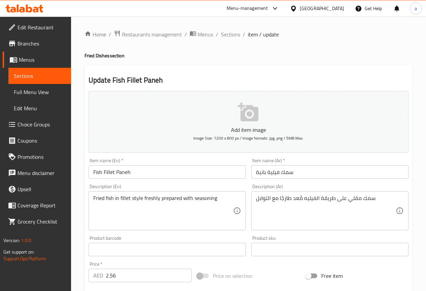
click at [338, 181] on div "Item name (Ar)   * سمك فيلية بانية Item name (Ar) *" at bounding box center [330, 168] width 163 height 26
click at [339, 180] on div "Item name (Ar)   * سمك فيلية بانية Item name (Ar) *" at bounding box center [330, 168] width 163 height 26
click at [338, 177] on input "سمك فيلية بانية" at bounding box center [329, 171] width 157 height 13
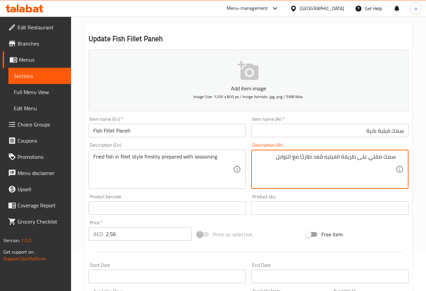
scroll to position [34, 0]
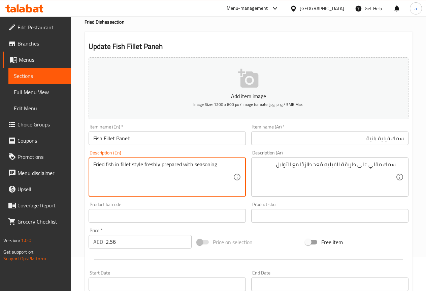
drag, startPoint x: 98, startPoint y: 163, endPoint x: 220, endPoint y: 162, distance: 122.4
click at [220, 162] on textarea "Fried fish in fillet style freshly prepared with seasoning" at bounding box center [163, 177] width 140 height 32
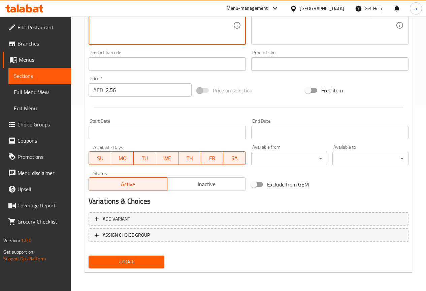
click at [122, 260] on span "Update" at bounding box center [126, 262] width 65 height 8
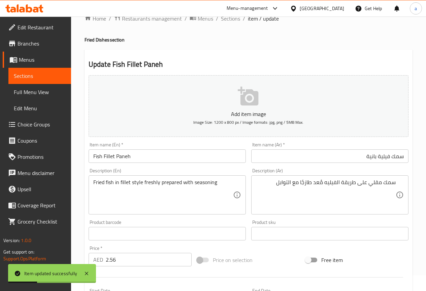
scroll to position [0, 0]
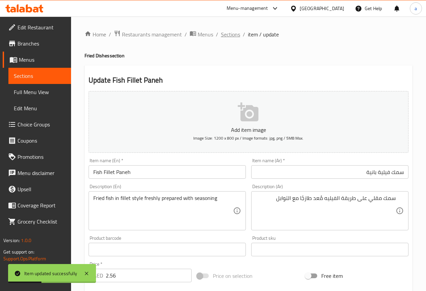
click at [237, 38] on span "Sections" at bounding box center [230, 34] width 19 height 8
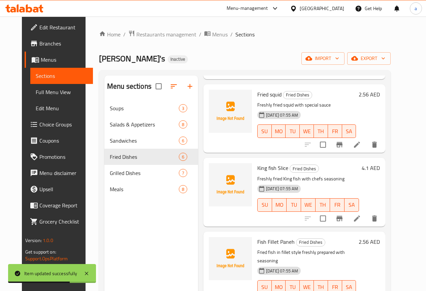
scroll to position [178, 0]
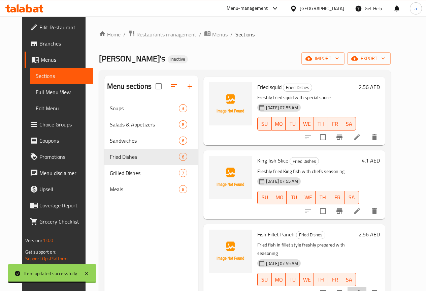
click at [367, 287] on li at bounding box center [357, 293] width 19 height 12
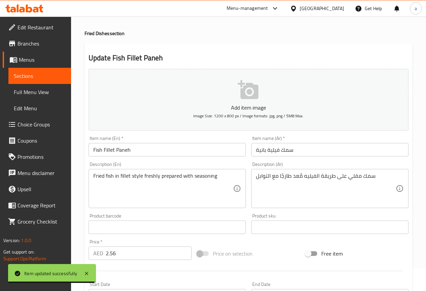
scroll to position [34, 0]
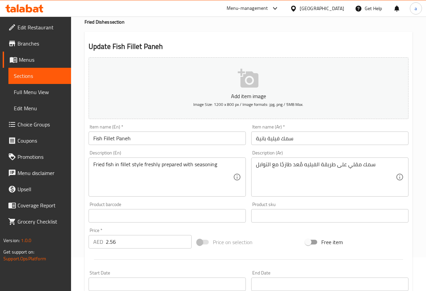
click at [351, 138] on input "سمك فيلية بانية" at bounding box center [329, 137] width 157 height 13
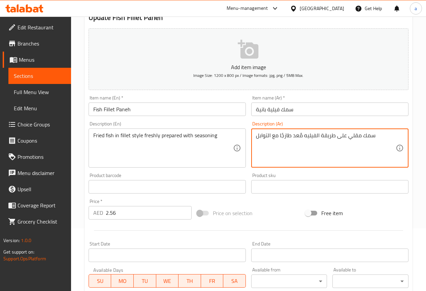
scroll to position [0, 0]
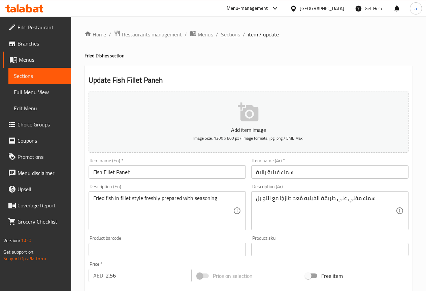
click at [230, 33] on span "Sections" at bounding box center [230, 34] width 19 height 8
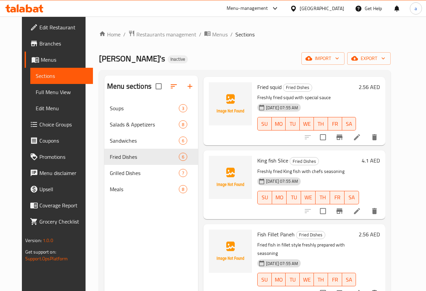
scroll to position [94, 0]
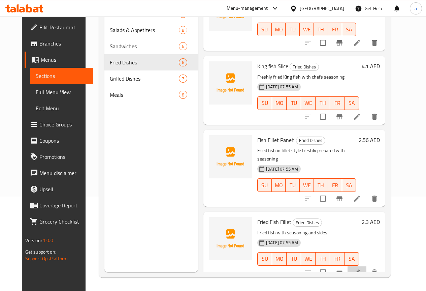
click at [361, 268] on icon at bounding box center [357, 272] width 8 height 8
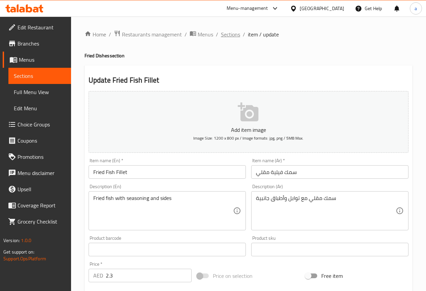
click at [234, 31] on span "Sections" at bounding box center [230, 34] width 19 height 8
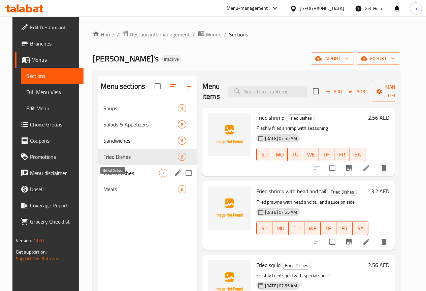
click at [117, 177] on span "Grilled Dishes" at bounding box center [131, 173] width 56 height 8
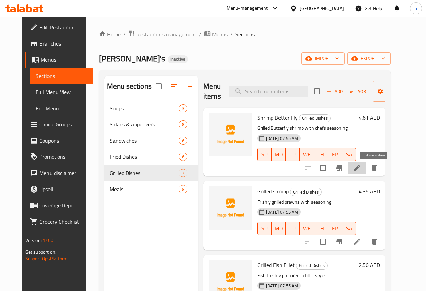
click at [361, 169] on icon at bounding box center [357, 168] width 8 height 8
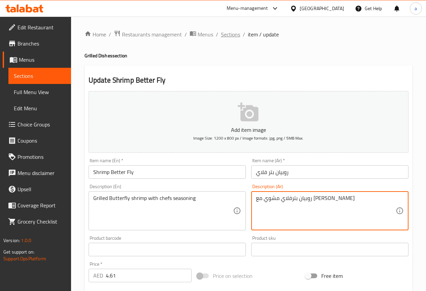
click at [223, 38] on span "Sections" at bounding box center [230, 34] width 19 height 8
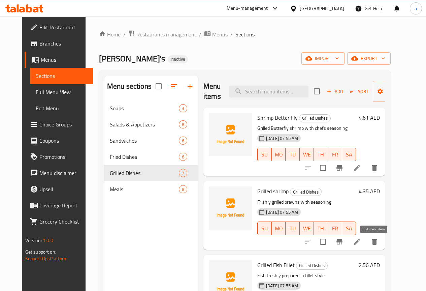
click at [361, 242] on icon at bounding box center [357, 242] width 8 height 8
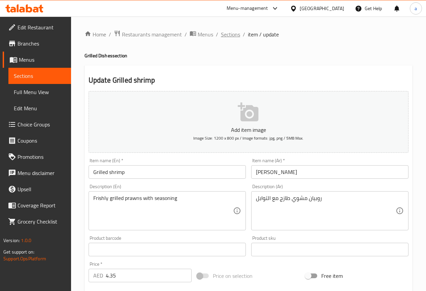
click at [232, 35] on span "Sections" at bounding box center [230, 34] width 19 height 8
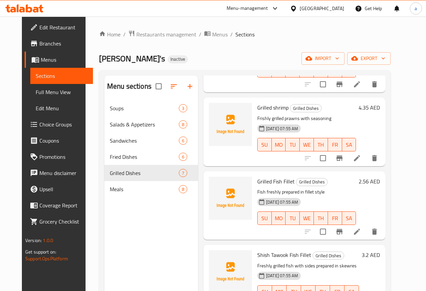
scroll to position [101, 0]
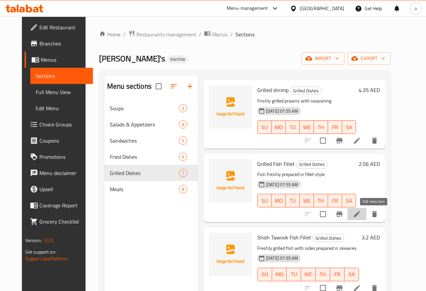
click at [361, 211] on icon at bounding box center [357, 214] width 8 height 8
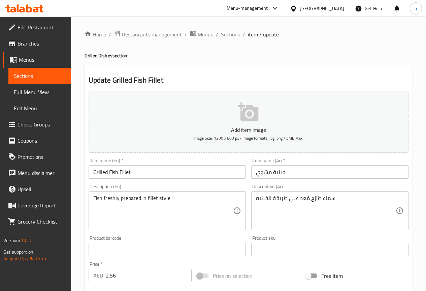
click at [231, 33] on span "Sections" at bounding box center [230, 34] width 19 height 8
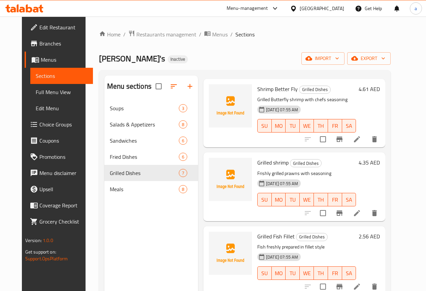
scroll to position [67, 0]
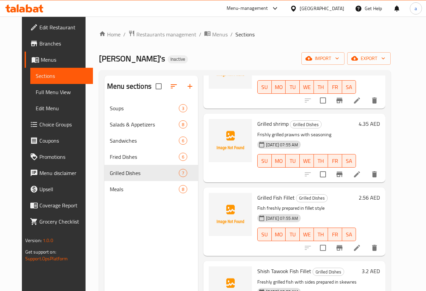
click at [367, 242] on li at bounding box center [357, 248] width 19 height 12
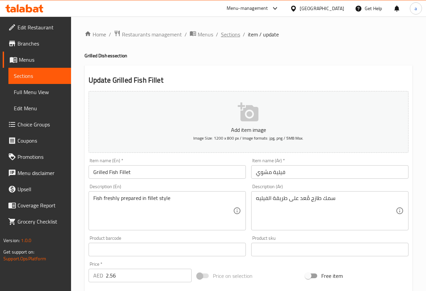
click at [235, 34] on span "Sections" at bounding box center [230, 34] width 19 height 8
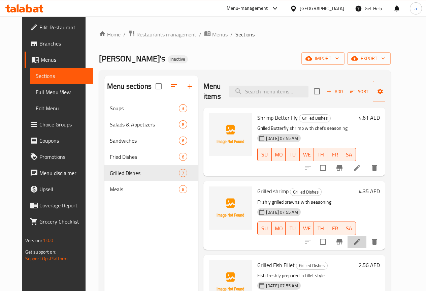
click at [367, 247] on li at bounding box center [357, 242] width 19 height 12
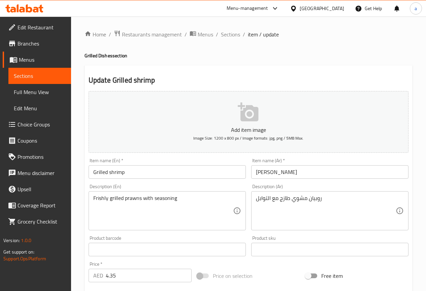
drag, startPoint x: 92, startPoint y: 200, endPoint x: 106, endPoint y: 198, distance: 14.0
click at [132, 197] on div "Frishly grilled prawns with seasoning Description (En)" at bounding box center [167, 210] width 157 height 39
drag, startPoint x: 90, startPoint y: 196, endPoint x: 118, endPoint y: 196, distance: 28.0
click at [118, 196] on div "Frishly grilled prawns with seasoning Description (En)" at bounding box center [167, 210] width 157 height 39
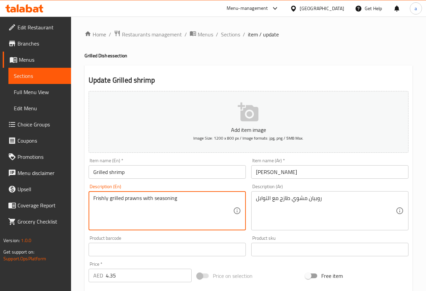
drag, startPoint x: 96, startPoint y: 199, endPoint x: 107, endPoint y: 199, distance: 11.1
click at [107, 199] on textarea "Frishly grilled prawns with seasoning" at bounding box center [163, 211] width 140 height 32
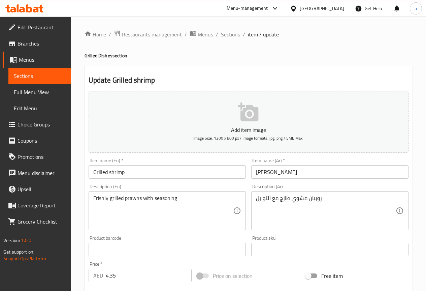
drag, startPoint x: 91, startPoint y: 198, endPoint x: 116, endPoint y: 200, distance: 25.7
click at [131, 198] on div "Frishly grilled prawns with seasoning Description (En)" at bounding box center [167, 210] width 157 height 39
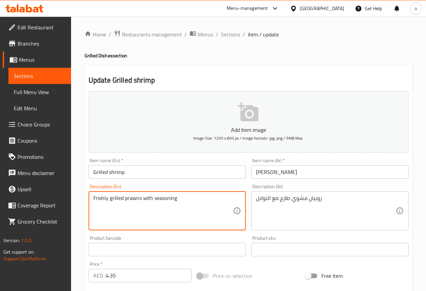
drag, startPoint x: 194, startPoint y: 200, endPoint x: 91, endPoint y: 201, distance: 102.8
click at [91, 201] on div "Frishly grilled prawns with seasoning Description (En)" at bounding box center [167, 210] width 157 height 39
click at [235, 30] on span "Sections" at bounding box center [230, 34] width 19 height 8
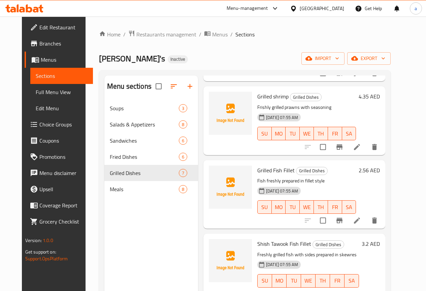
scroll to position [101, 0]
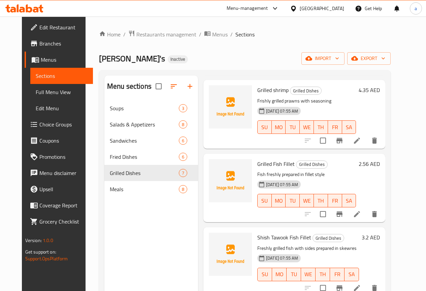
click at [361, 212] on icon at bounding box center [357, 214] width 8 height 8
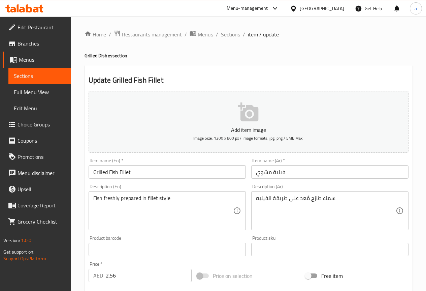
click at [231, 34] on span "Sections" at bounding box center [230, 34] width 19 height 8
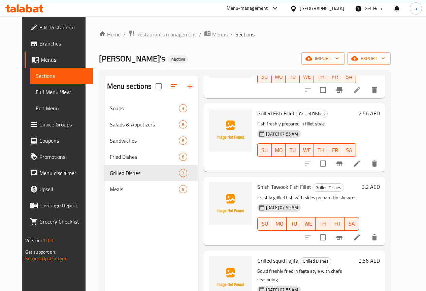
scroll to position [169, 0]
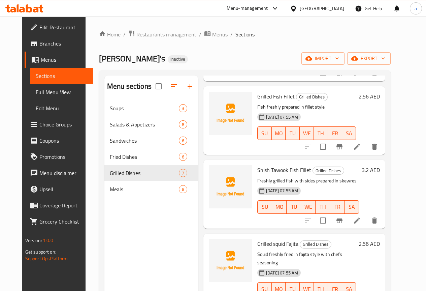
click at [361, 218] on icon at bounding box center [357, 220] width 8 height 8
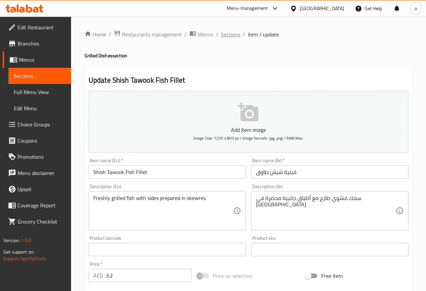
click at [237, 36] on span "Sections" at bounding box center [230, 34] width 19 height 8
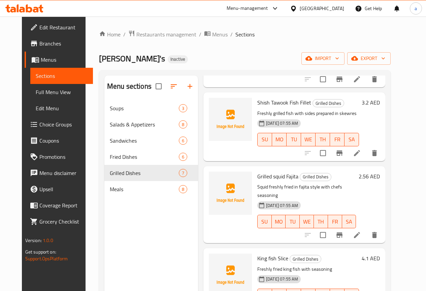
scroll to position [251, 0]
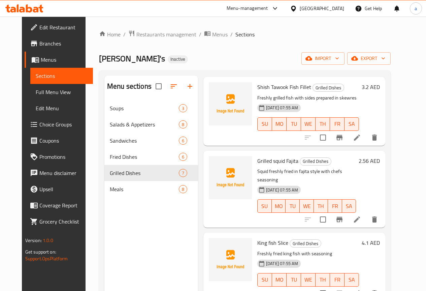
click at [360, 216] on icon at bounding box center [357, 219] width 6 height 6
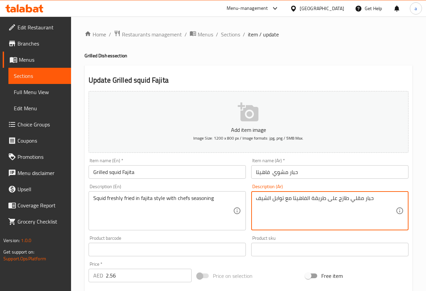
click at [355, 201] on textarea "حبار مقلي طازج على طريقة الفاهيتا مع توابل الشيف" at bounding box center [326, 211] width 140 height 32
click at [328, 209] on textarea "حبار مقلي طازج على طريقة الفاهيتا مع توابل الشيف" at bounding box center [326, 211] width 140 height 32
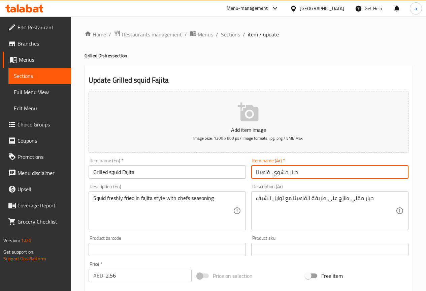
drag, startPoint x: 321, startPoint y: 175, endPoint x: 251, endPoint y: 168, distance: 70.2
click at [251, 168] on input "حبار مشوي فاهيتا" at bounding box center [329, 171] width 157 height 13
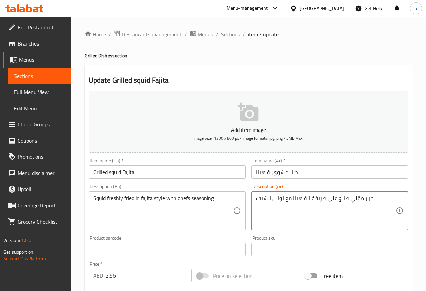
drag, startPoint x: 379, startPoint y: 197, endPoint x: 257, endPoint y: 205, distance: 122.7
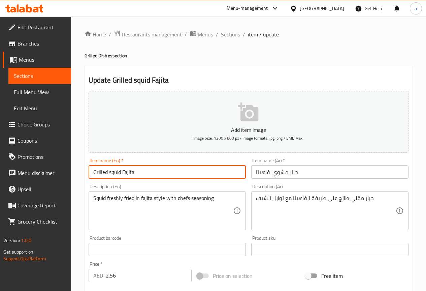
drag, startPoint x: 143, startPoint y: 171, endPoint x: 97, endPoint y: 174, distance: 45.3
click at [97, 174] on input "Grilled squid Fajita" at bounding box center [167, 171] width 157 height 13
click at [199, 171] on input "Grilled squid Fajita" at bounding box center [167, 171] width 157 height 13
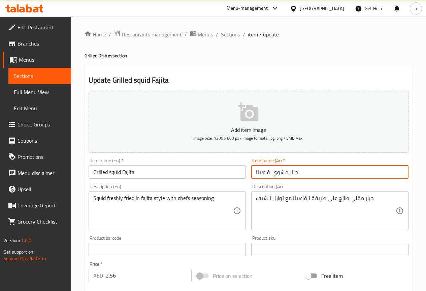
drag, startPoint x: 276, startPoint y: 173, endPoint x: 294, endPoint y: 173, distance: 17.9
click at [294, 173] on input "حبار مشوي فاهيتا" at bounding box center [329, 171] width 157 height 13
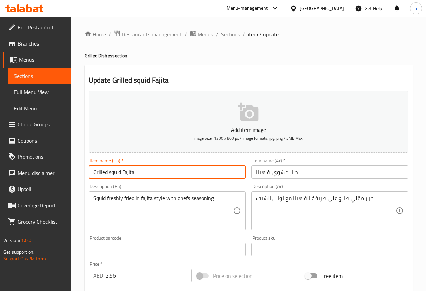
drag, startPoint x: 89, startPoint y: 171, endPoint x: 107, endPoint y: 169, distance: 18.3
click at [107, 169] on input "Grilled squid Fajita" at bounding box center [167, 171] width 157 height 13
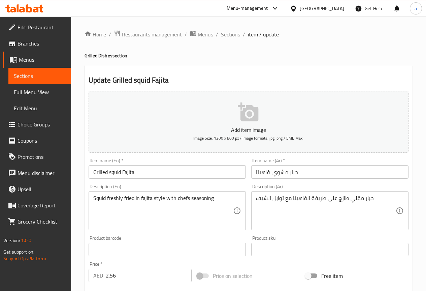
drag, startPoint x: 93, startPoint y: 200, endPoint x: 123, endPoint y: 200, distance: 30.7
click at [123, 200] on div "Squid freshly fried in fajita style with chefs seasoning Description (En)" at bounding box center [167, 210] width 157 height 39
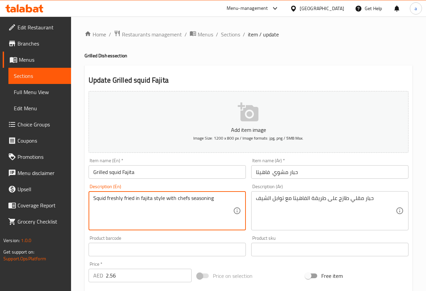
click at [127, 196] on textarea "Squid freshly fried in fajita style with chefs seasoning" at bounding box center [163, 211] width 140 height 32
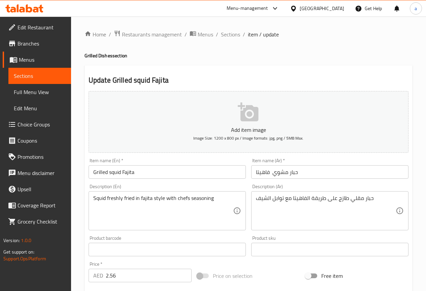
click at [133, 174] on input "Grilled squid Fajita" at bounding box center [167, 171] width 157 height 13
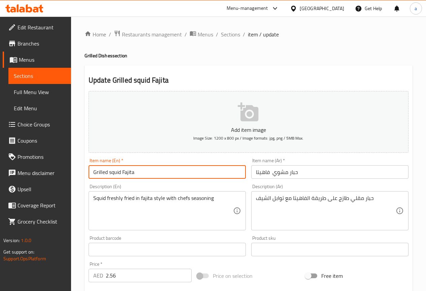
click at [133, 174] on input "Grilled squid Fajita" at bounding box center [167, 171] width 157 height 13
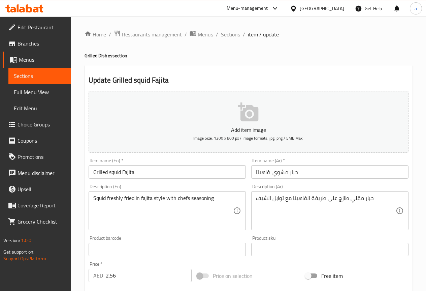
drag, startPoint x: 232, startPoint y: 34, endPoint x: 260, endPoint y: 52, distance: 33.2
click at [232, 34] on span "Sections" at bounding box center [230, 34] width 19 height 8
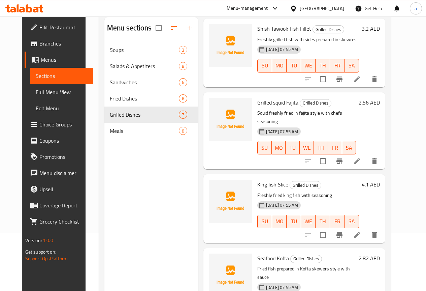
scroll to position [94, 0]
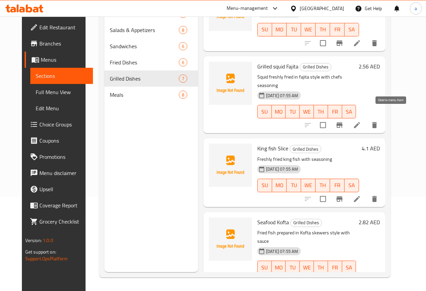
click at [379, 121] on icon "delete" at bounding box center [375, 125] width 8 height 8
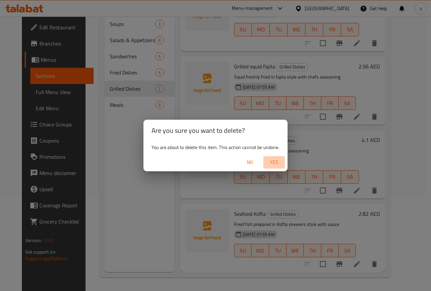
click at [271, 157] on button "Yes" at bounding box center [275, 162] width 22 height 12
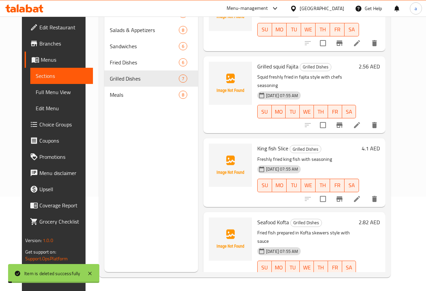
scroll to position [178, 0]
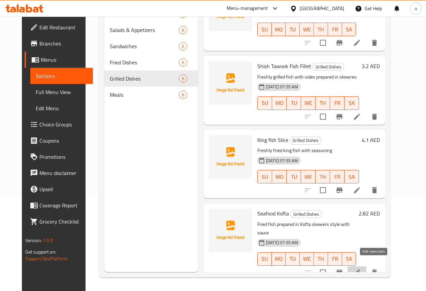
click at [361, 268] on icon at bounding box center [357, 272] width 8 height 8
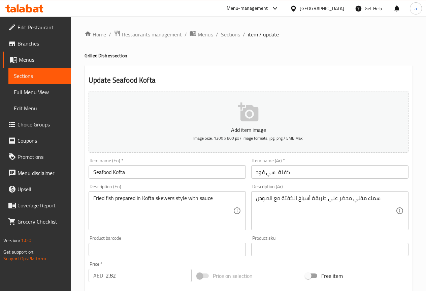
click at [230, 35] on span "Sections" at bounding box center [230, 34] width 19 height 8
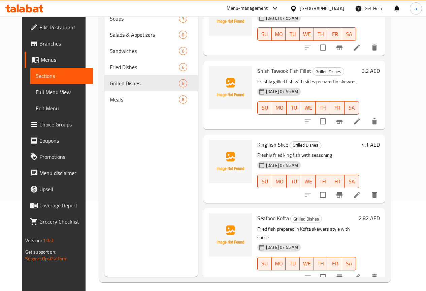
scroll to position [94, 0]
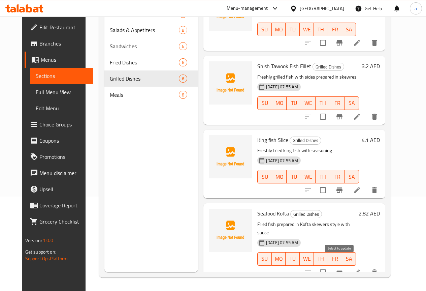
click at [330, 265] on input "checkbox" at bounding box center [323, 272] width 14 height 14
checkbox input "true"
click at [360, 269] on icon at bounding box center [357, 272] width 6 height 6
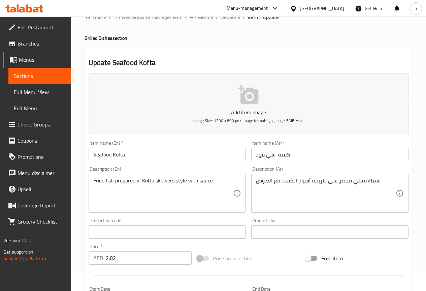
scroll to position [17, 0]
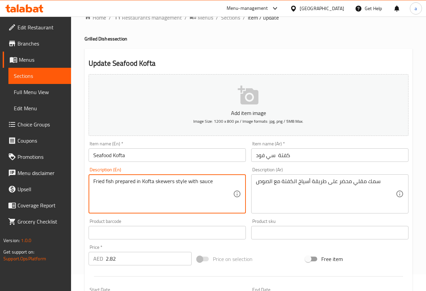
drag, startPoint x: 222, startPoint y: 181, endPoint x: 39, endPoint y: 185, distance: 183.1
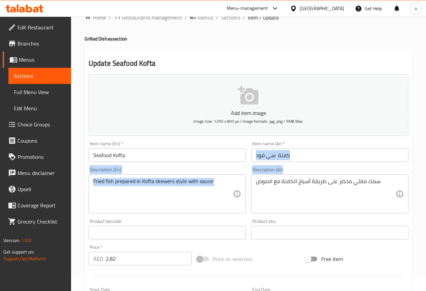
drag, startPoint x: 256, startPoint y: 182, endPoint x: 405, endPoint y: 160, distance: 150.4
click at [405, 160] on div "Add item image Image Size: 1200 x 800 px / Image formats: jpg, png / 5MB Max. I…" at bounding box center [249, 216] width 326 height 291
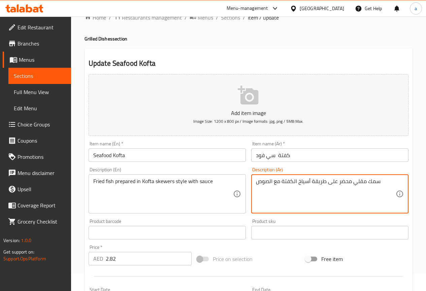
click at [389, 188] on textarea "سمك مقلي محضر على طريقة أسياخ الكفتة مع الصوص" at bounding box center [326, 194] width 140 height 32
click at [388, 188] on textarea "سمك مقلي محضر على طريقة أسياخ الكفتة مع الصوص" at bounding box center [326, 194] width 140 height 32
click at [306, 150] on input "كفتة سي فود" at bounding box center [329, 154] width 157 height 13
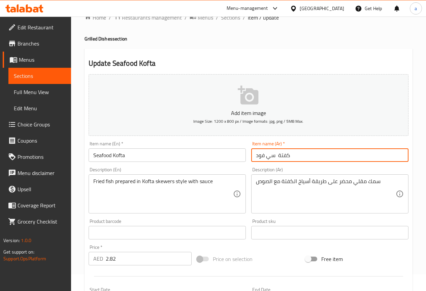
click at [306, 150] on input "كفتة سي فود" at bounding box center [329, 154] width 157 height 13
click at [256, 158] on input "كفتة سي فود" at bounding box center [329, 154] width 157 height 13
click at [222, 152] on input "Seafood Kofta" at bounding box center [167, 154] width 157 height 13
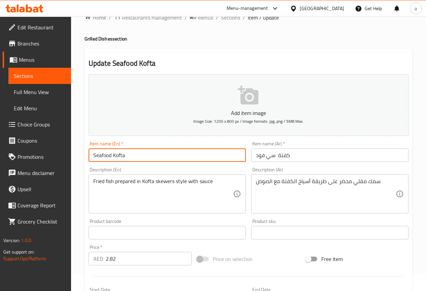
click at [222, 152] on input "Seafood Kofta" at bounding box center [167, 154] width 157 height 13
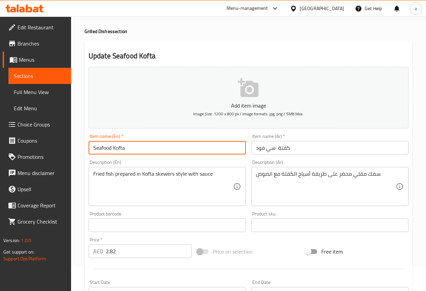
scroll to position [0, 0]
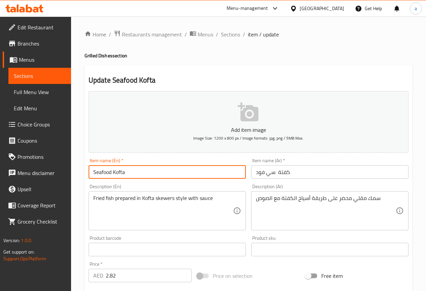
click at [237, 40] on div "Home / Restaurants management / Menus / Sections / item / update Grilled Dishes…" at bounding box center [249, 246] width 328 height 433
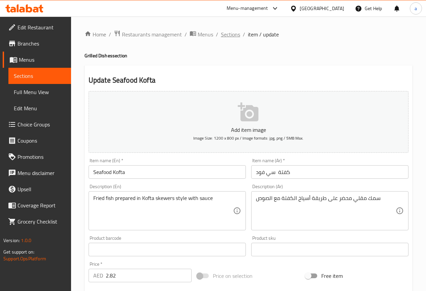
click at [236, 37] on span "Sections" at bounding box center [230, 34] width 19 height 8
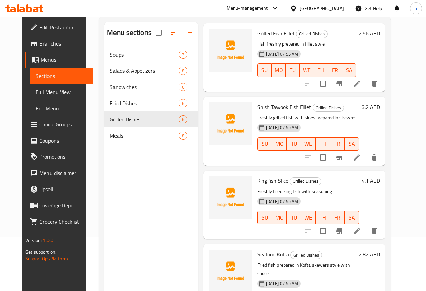
scroll to position [94, 0]
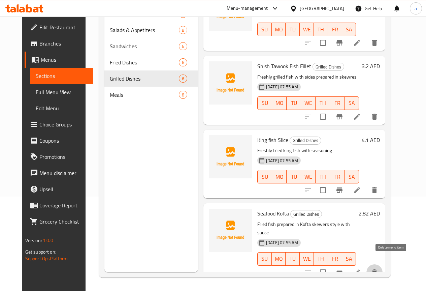
click at [383, 264] on button "delete" at bounding box center [375, 272] width 16 height 16
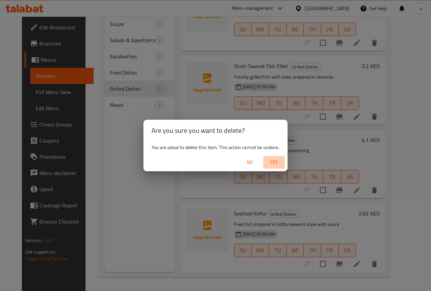
click at [276, 159] on span "Yes" at bounding box center [274, 162] width 16 height 8
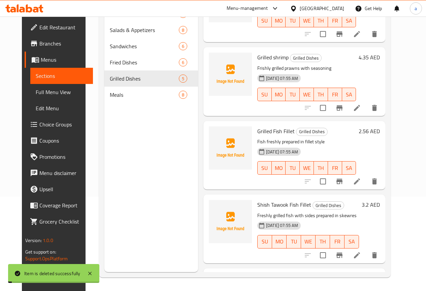
scroll to position [39, 0]
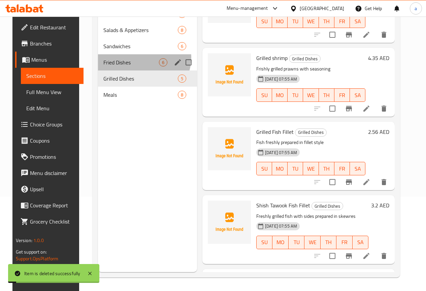
click at [136, 68] on div "Fried Dishes 6" at bounding box center [147, 62] width 99 height 16
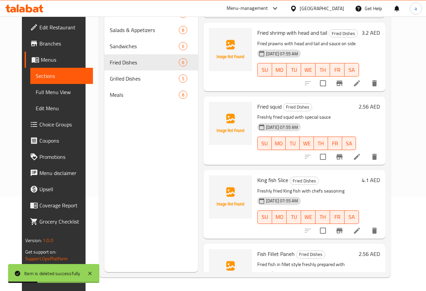
scroll to position [178, 0]
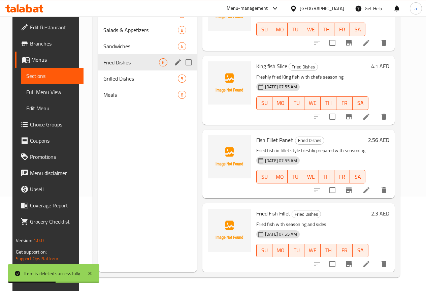
click at [174, 66] on icon "edit" at bounding box center [178, 62] width 8 height 8
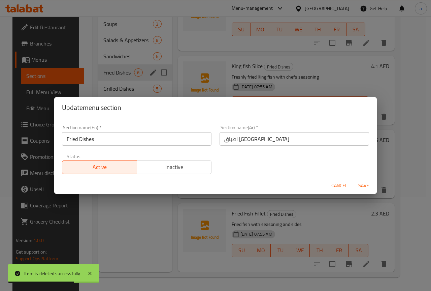
drag, startPoint x: 333, startPoint y: 184, endPoint x: 330, endPoint y: 182, distance: 3.8
click at [334, 184] on span "Cancel" at bounding box center [340, 185] width 16 height 8
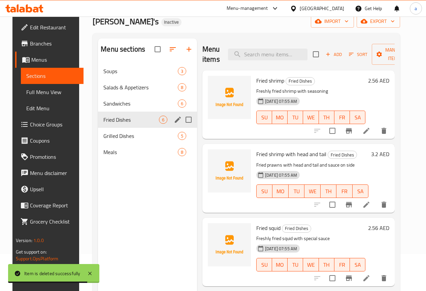
scroll to position [0, 0]
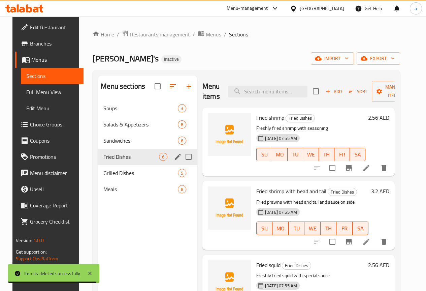
click at [325, 91] on span "Add" at bounding box center [334, 92] width 18 height 8
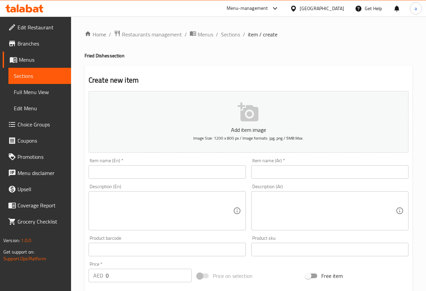
click at [182, 178] on input "text" at bounding box center [167, 171] width 157 height 13
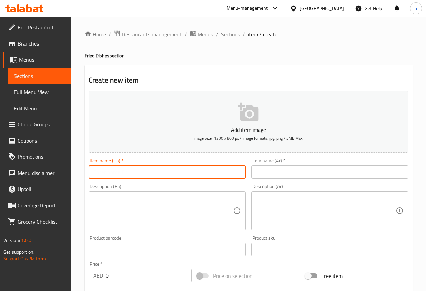
paste input "Seafood Kofta"
type input "Seafood Kofta"
click at [299, 169] on input "text" at bounding box center [329, 171] width 157 height 13
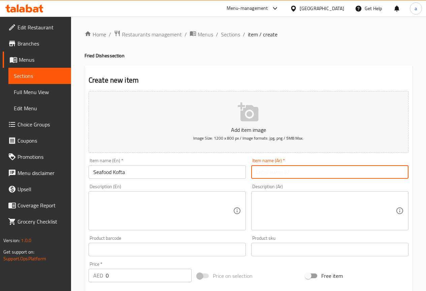
paste input "كفتة سي فود"
type input "كفتة سي فود"
click at [220, 199] on textarea at bounding box center [163, 211] width 140 height 32
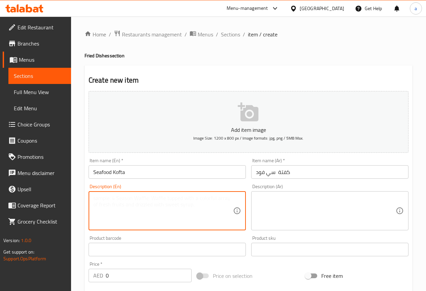
click at [270, 153] on div "Add item image Image Size: 1200 x 800 px / Image formats: jpg, png / 5MB Max." at bounding box center [249, 121] width 326 height 67
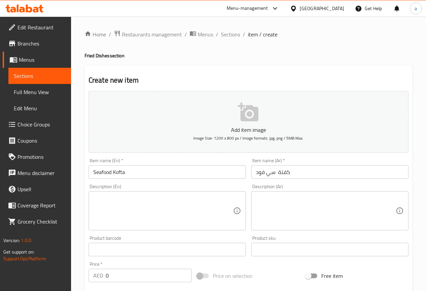
click at [210, 198] on textarea at bounding box center [163, 211] width 140 height 32
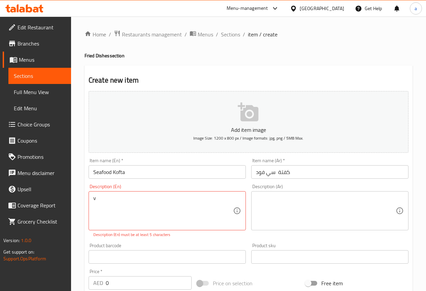
click at [251, 179] on input "كفتة سي فود" at bounding box center [329, 171] width 157 height 13
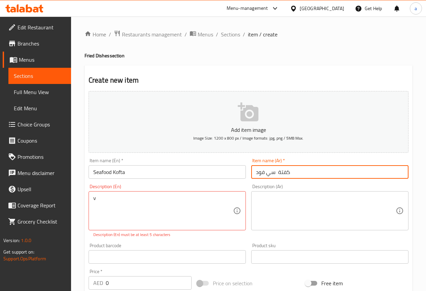
click at [225, 194] on div "v Description (En)" at bounding box center [167, 210] width 157 height 39
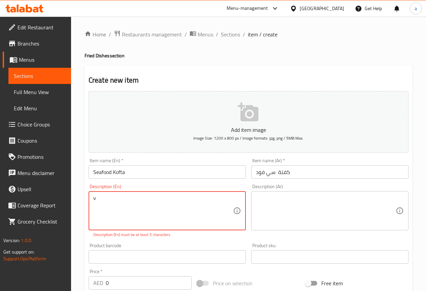
paste textarea "Fried fish prepared in Kofta skewers style with sauce"
drag, startPoint x: 96, startPoint y: 201, endPoint x: 99, endPoint y: 196, distance: 5.9
click at [96, 200] on textarea "vFried fish prepared in Kofta skewers style with sauce" at bounding box center [163, 211] width 140 height 32
type textarea "Fried fish prepared in Kofta skewers style with sauce"
click at [281, 196] on textarea at bounding box center [326, 211] width 140 height 32
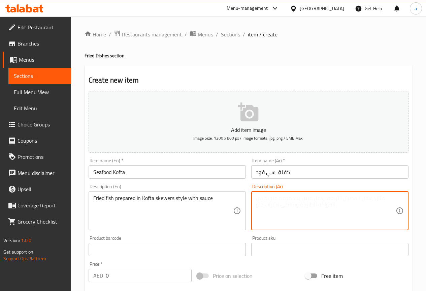
paste textarea "سمك مقلي محضر على طريقة أسياخ الكفتة مع الصوص"
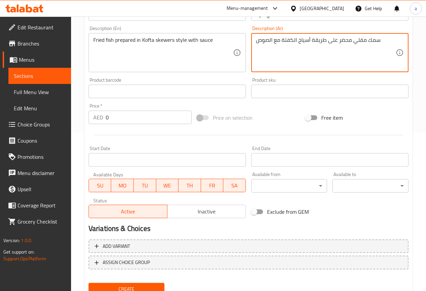
scroll to position [185, 0]
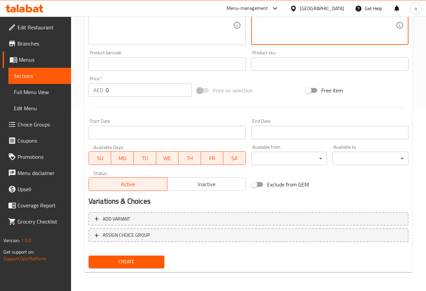
type textarea "سمك مقلي محضر على طريقة أسياخ الكفتة مع الصوص"
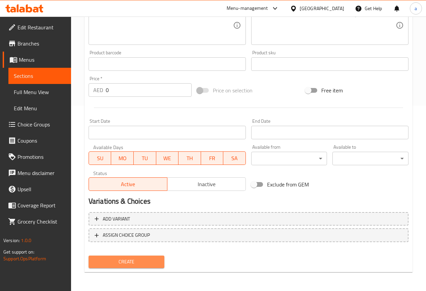
click at [154, 259] on span "Create" at bounding box center [126, 262] width 65 height 8
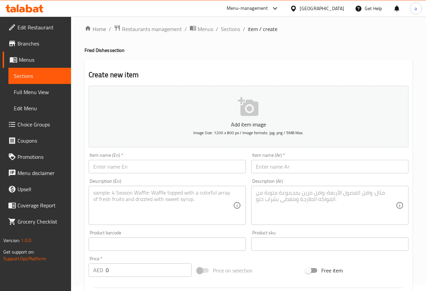
scroll to position [0, 0]
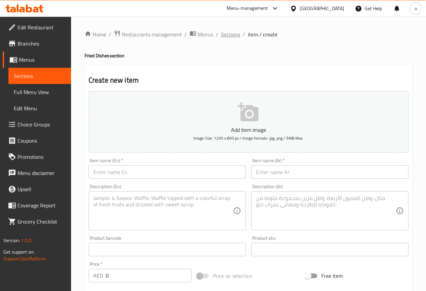
click at [232, 36] on span "Sections" at bounding box center [230, 34] width 19 height 8
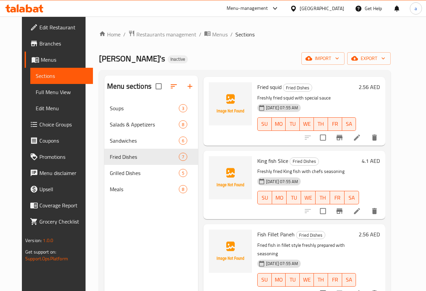
scroll to position [94, 0]
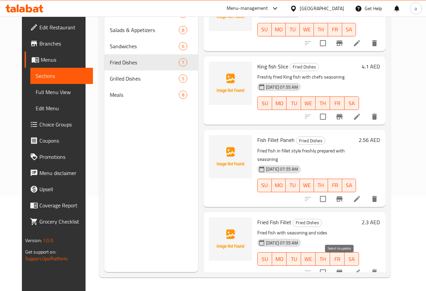
click at [330, 266] on input "checkbox" at bounding box center [323, 272] width 14 height 14
checkbox input "true"
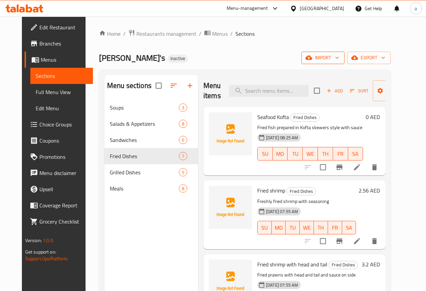
scroll to position [0, 0]
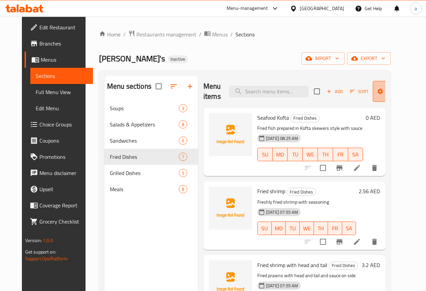
click at [379, 94] on span "Manage items" at bounding box center [396, 91] width 34 height 17
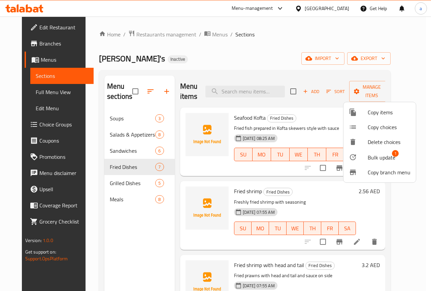
click at [364, 156] on div at bounding box center [358, 157] width 19 height 8
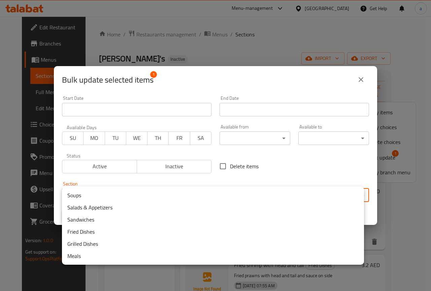
click at [276, 194] on body "​ Menu-management [GEOGRAPHIC_DATA] Get Help a Edit Restaurant Branches Menus S…" at bounding box center [215, 154] width 431 height 274
click at [223, 90] on div at bounding box center [215, 145] width 431 height 291
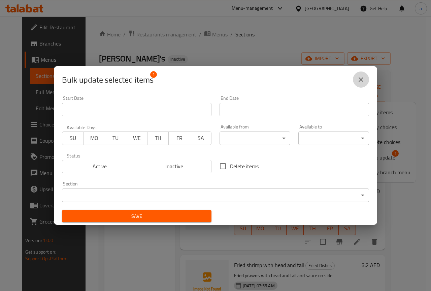
click at [365, 76] on icon "close" at bounding box center [361, 80] width 8 height 8
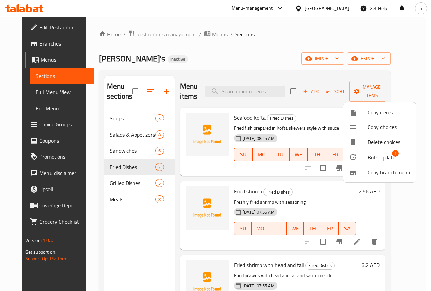
click at [296, 123] on div at bounding box center [215, 145] width 431 height 291
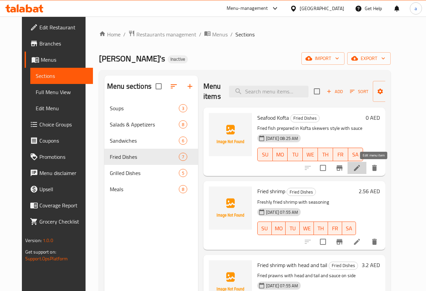
click at [361, 164] on icon at bounding box center [357, 168] width 8 height 8
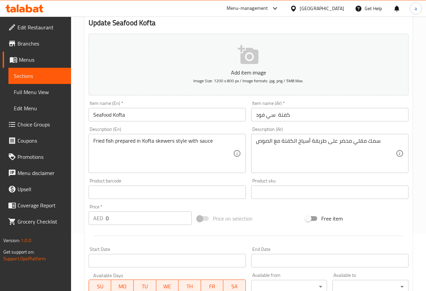
scroll to position [101, 0]
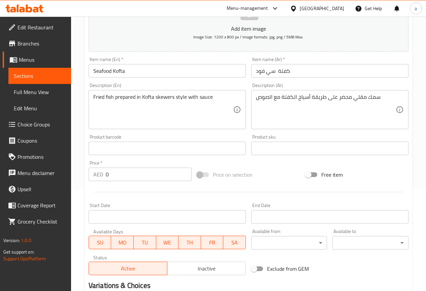
click at [160, 181] on input "0" at bounding box center [149, 174] width 86 height 13
paste input "2.816"
type input "0"
paste input "2.816"
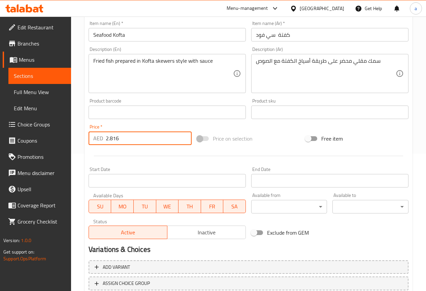
scroll to position [185, 0]
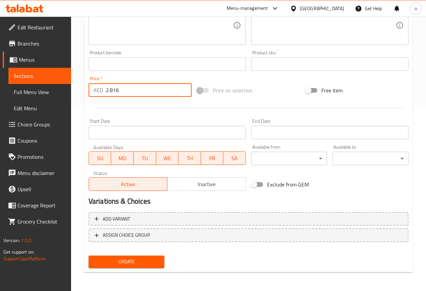
type input "2.816"
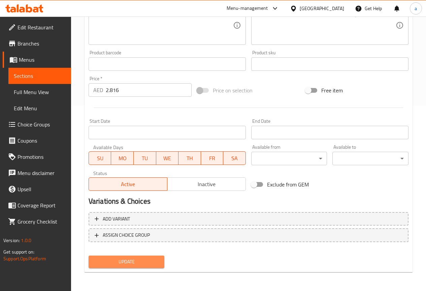
click at [156, 258] on span "Update" at bounding box center [126, 262] width 65 height 8
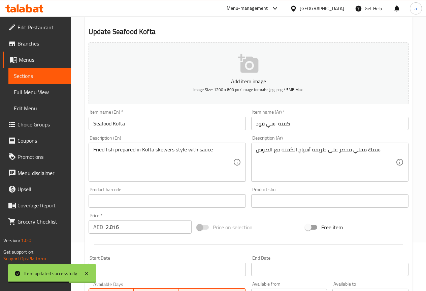
scroll to position [0, 0]
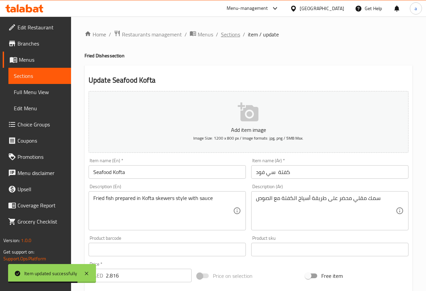
click at [225, 31] on span "Sections" at bounding box center [230, 34] width 19 height 8
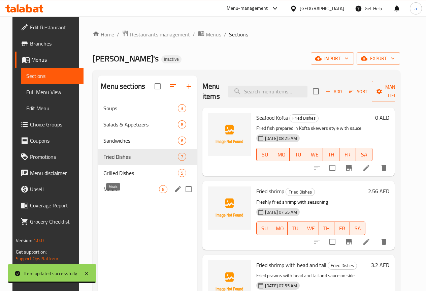
click at [130, 193] on span "Meals" at bounding box center [131, 189] width 56 height 8
